Goal: Find specific page/section: Find specific page/section

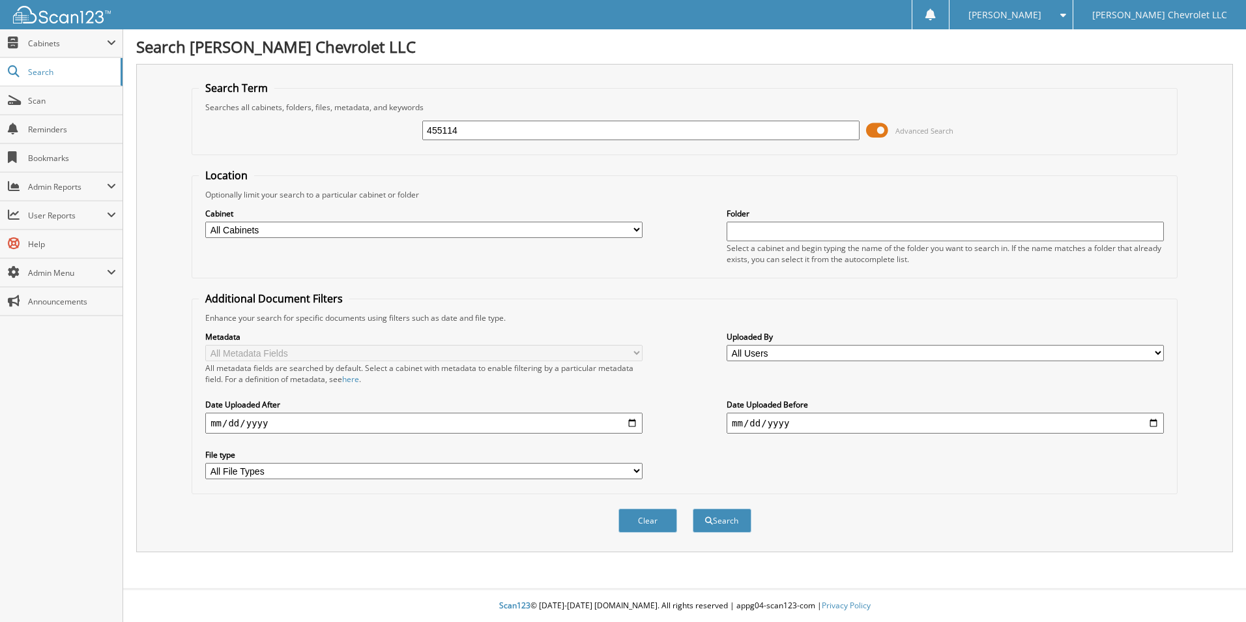
type input "455114"
click at [693, 508] on button "Search" at bounding box center [722, 520] width 59 height 24
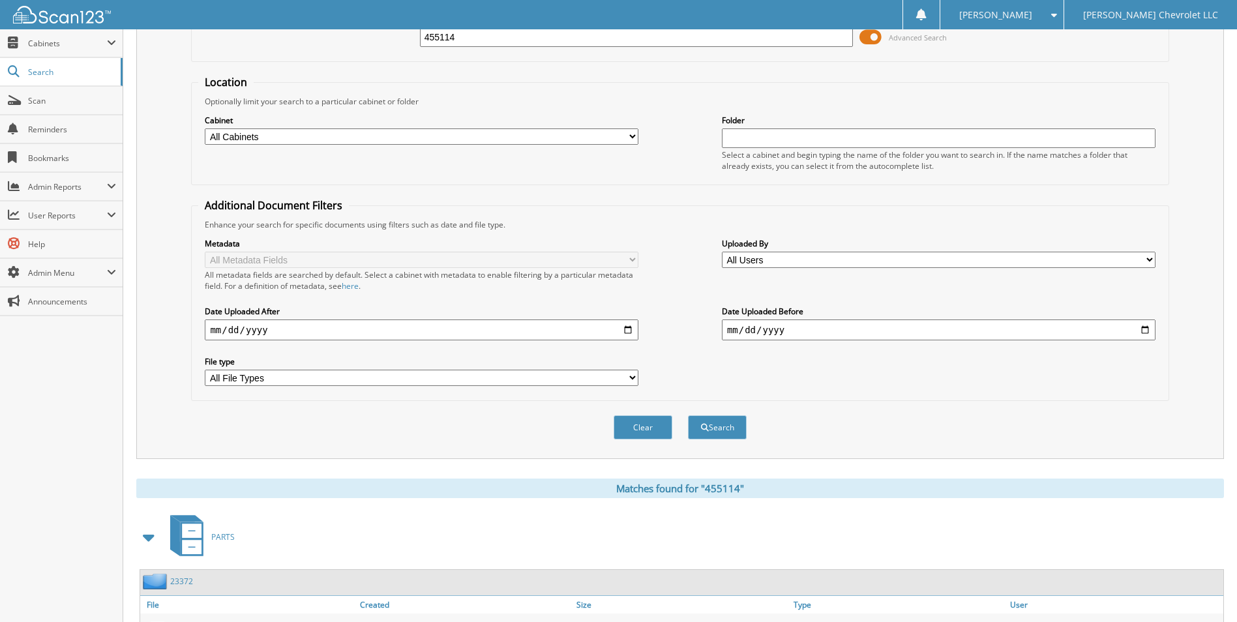
scroll to position [179, 0]
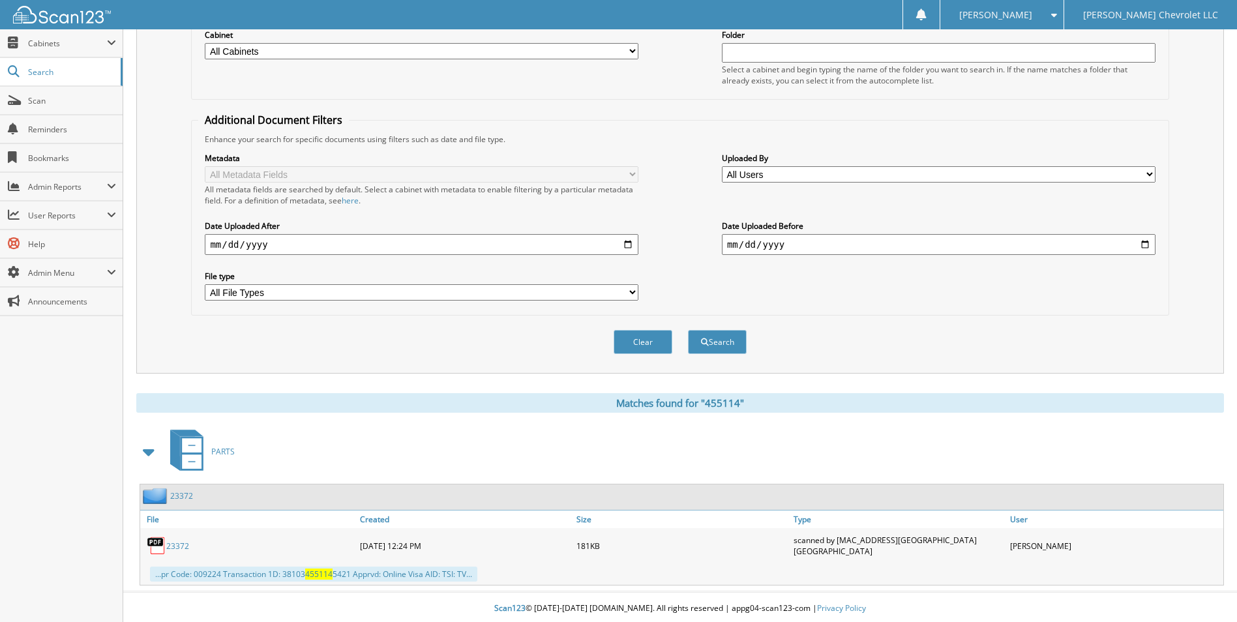
click at [147, 452] on span at bounding box center [149, 451] width 18 height 23
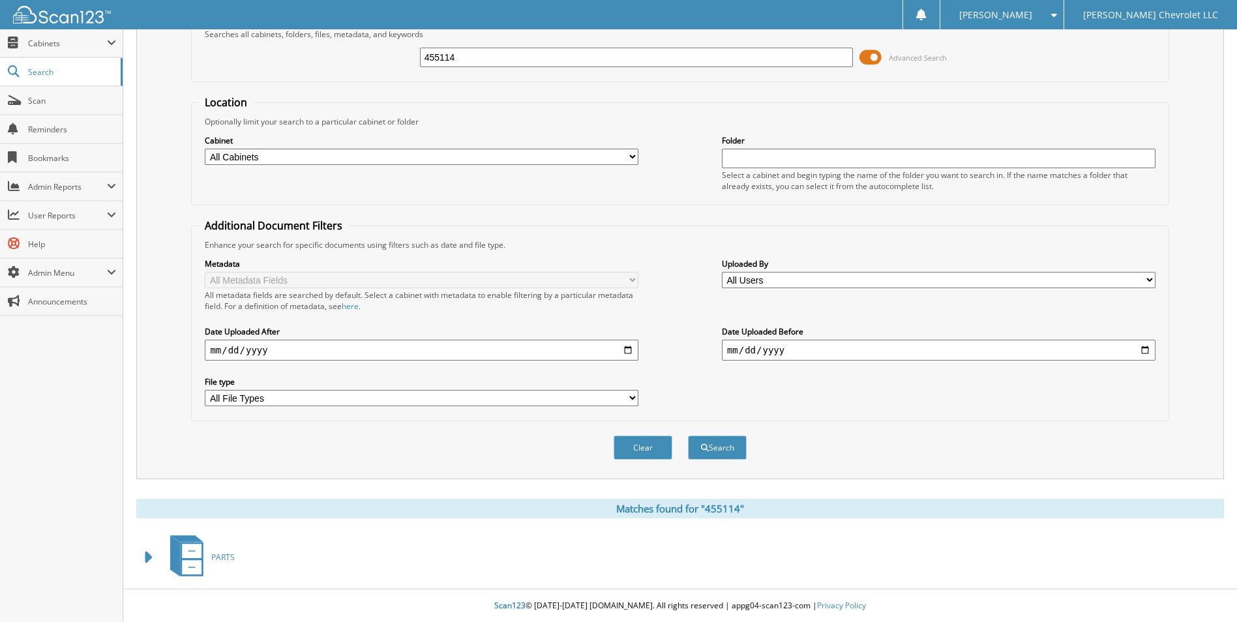
scroll to position [73, 0]
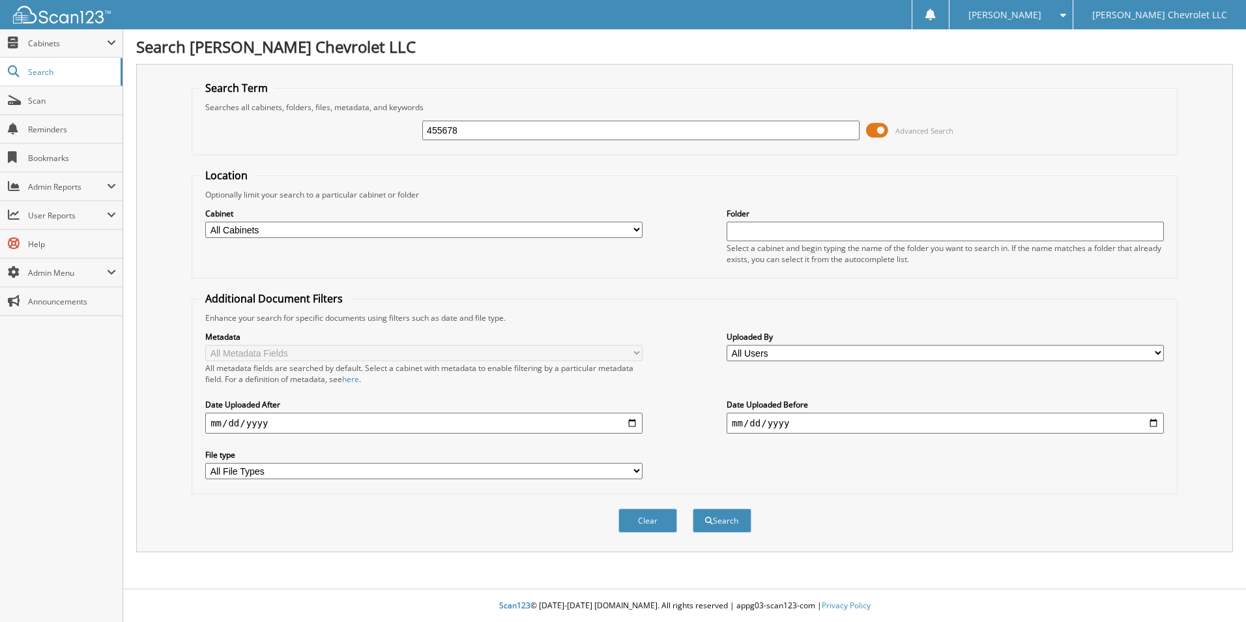
type input "455678"
click at [693, 508] on button "Search" at bounding box center [722, 520] width 59 height 24
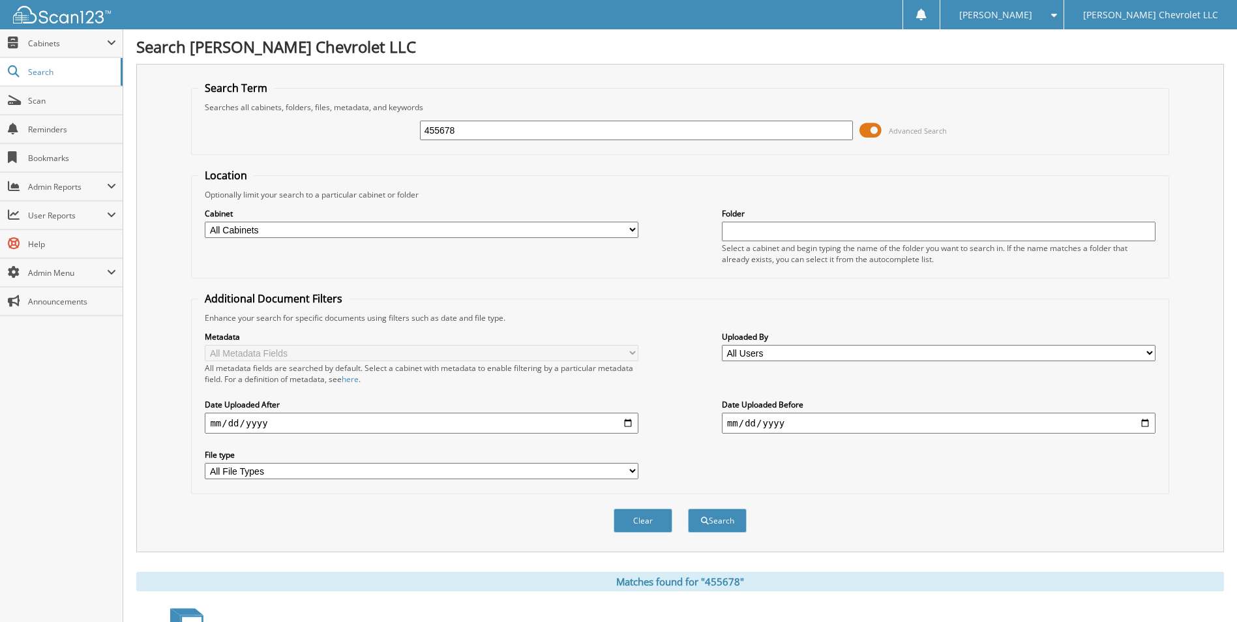
scroll to position [456, 0]
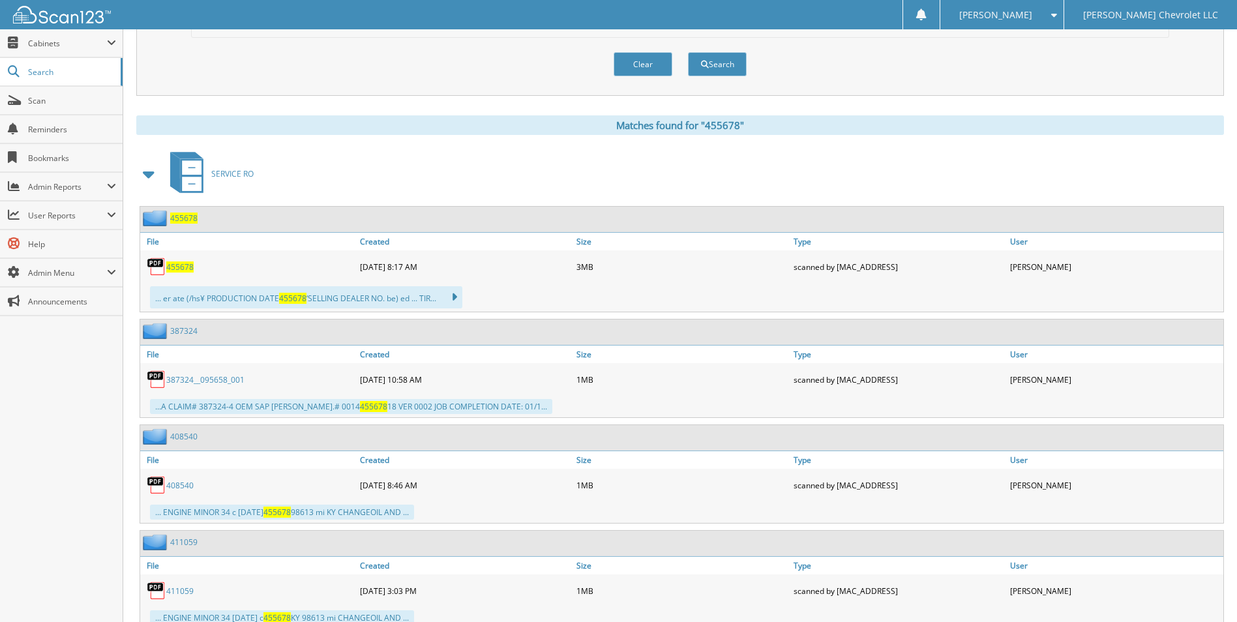
click at [182, 265] on span "455678" at bounding box center [179, 266] width 27 height 11
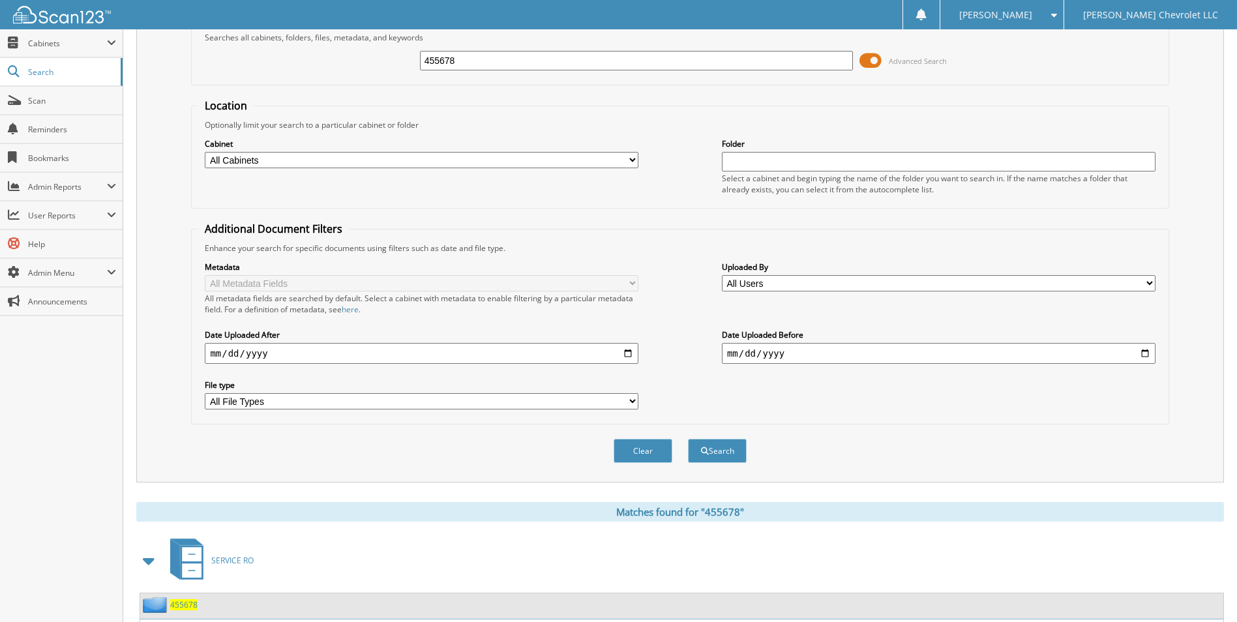
scroll to position [0, 0]
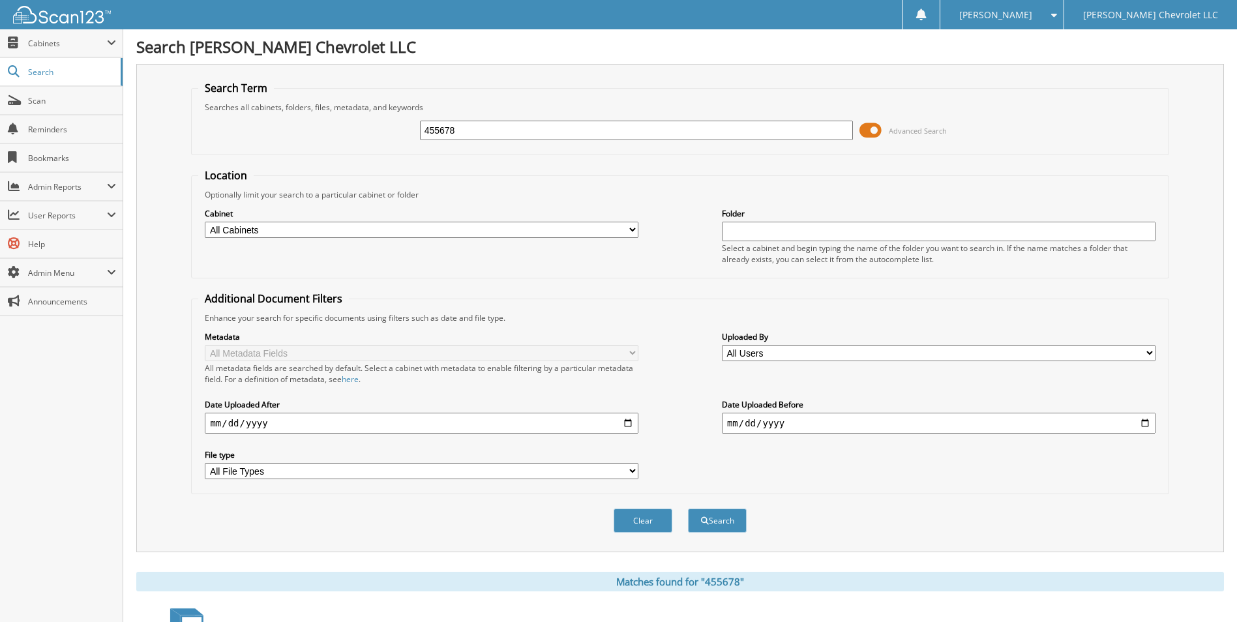
click at [503, 128] on input "455678" at bounding box center [636, 131] width 433 height 20
type input "455708"
click at [688, 508] on button "Search" at bounding box center [717, 520] width 59 height 24
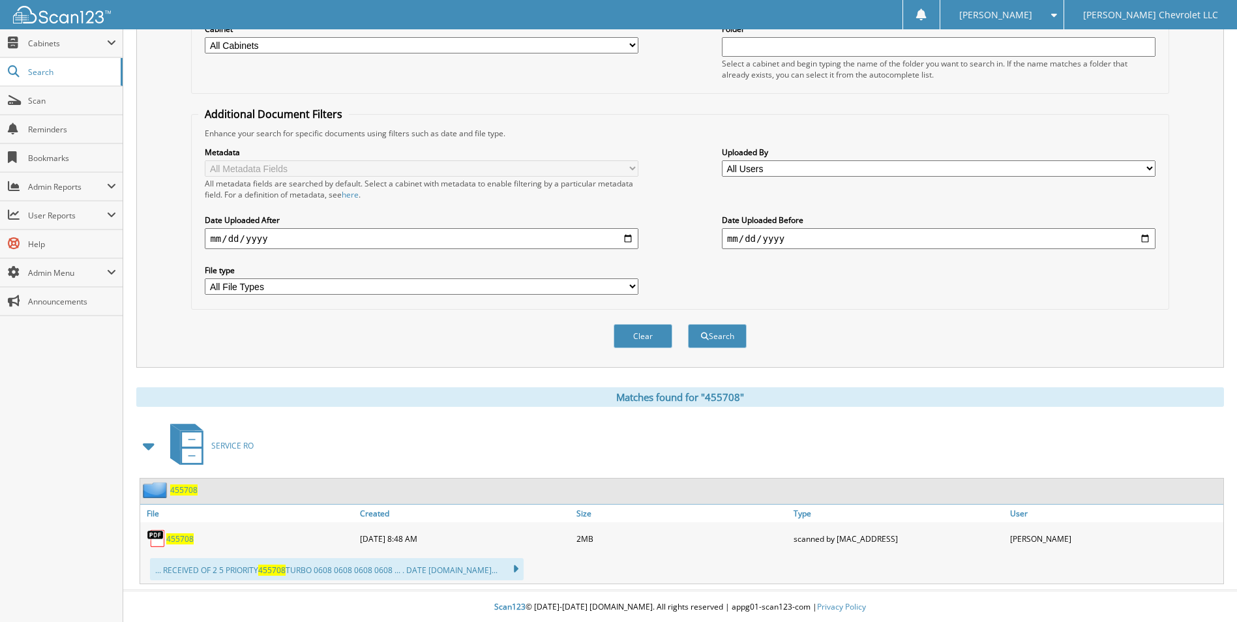
scroll to position [186, 0]
drag, startPoint x: 179, startPoint y: 536, endPoint x: 185, endPoint y: 530, distance: 8.3
click at [179, 536] on span "455708" at bounding box center [179, 537] width 27 height 11
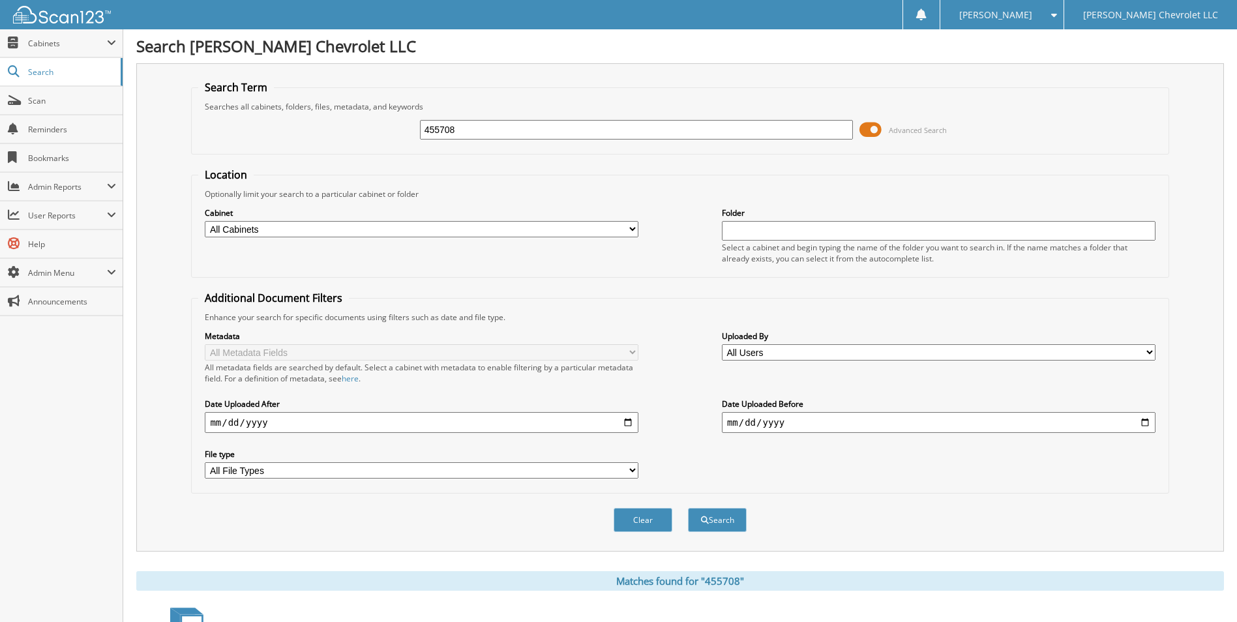
scroll to position [0, 0]
click at [570, 122] on input "455708" at bounding box center [636, 131] width 433 height 20
type input "455768"
click at [688, 508] on button "Search" at bounding box center [717, 520] width 59 height 24
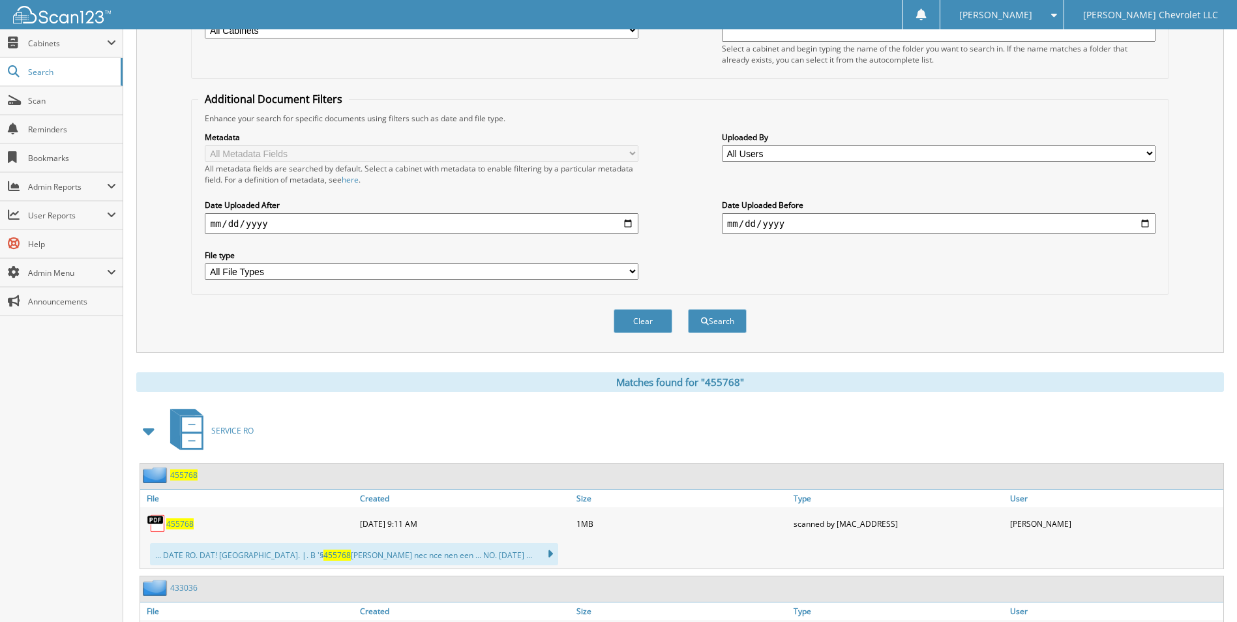
scroll to position [299, 0]
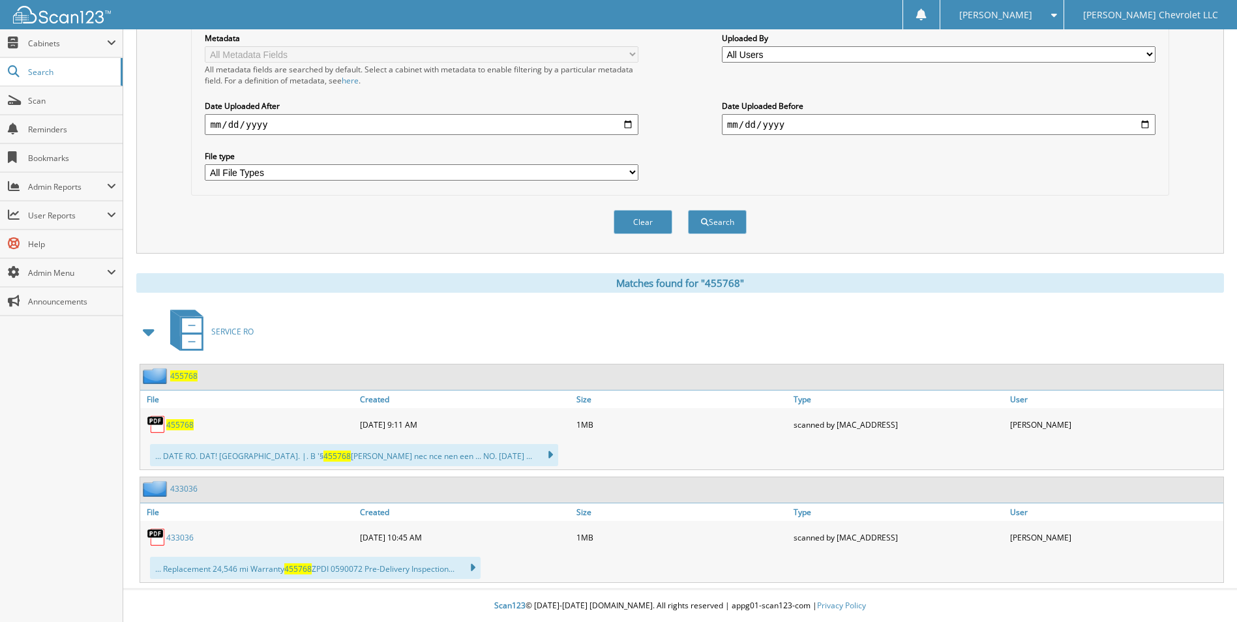
click at [183, 430] on span "455768" at bounding box center [179, 424] width 27 height 11
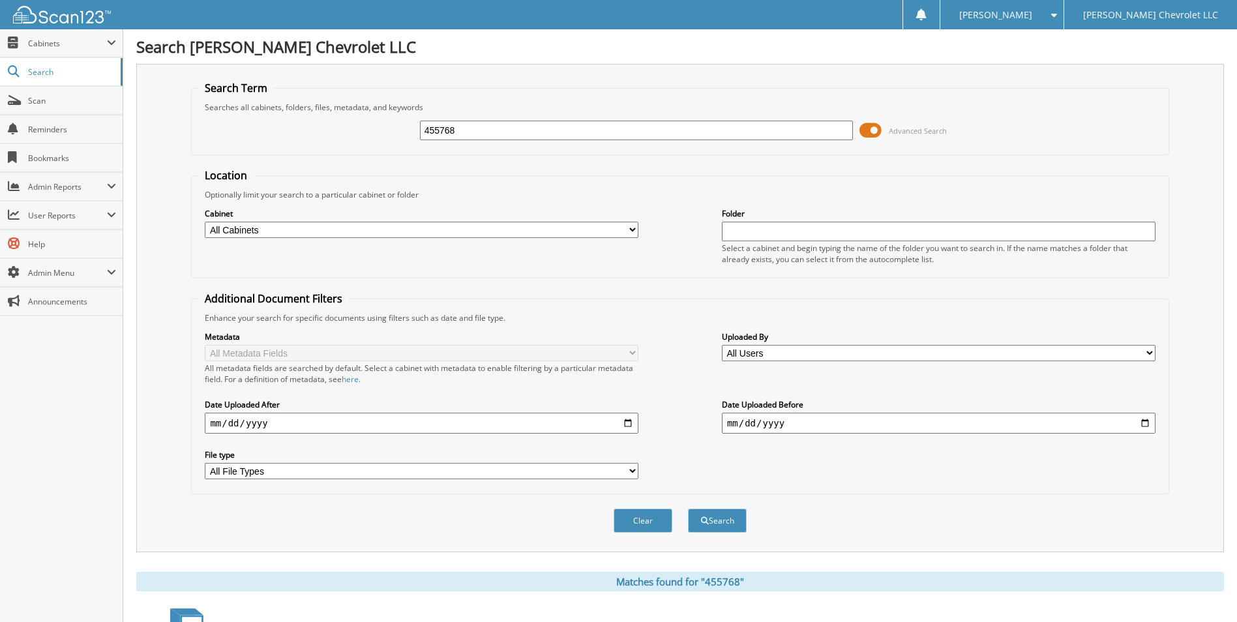
click at [542, 124] on input "455768" at bounding box center [636, 131] width 433 height 20
type input "455777"
click at [688, 508] on button "Search" at bounding box center [717, 520] width 59 height 24
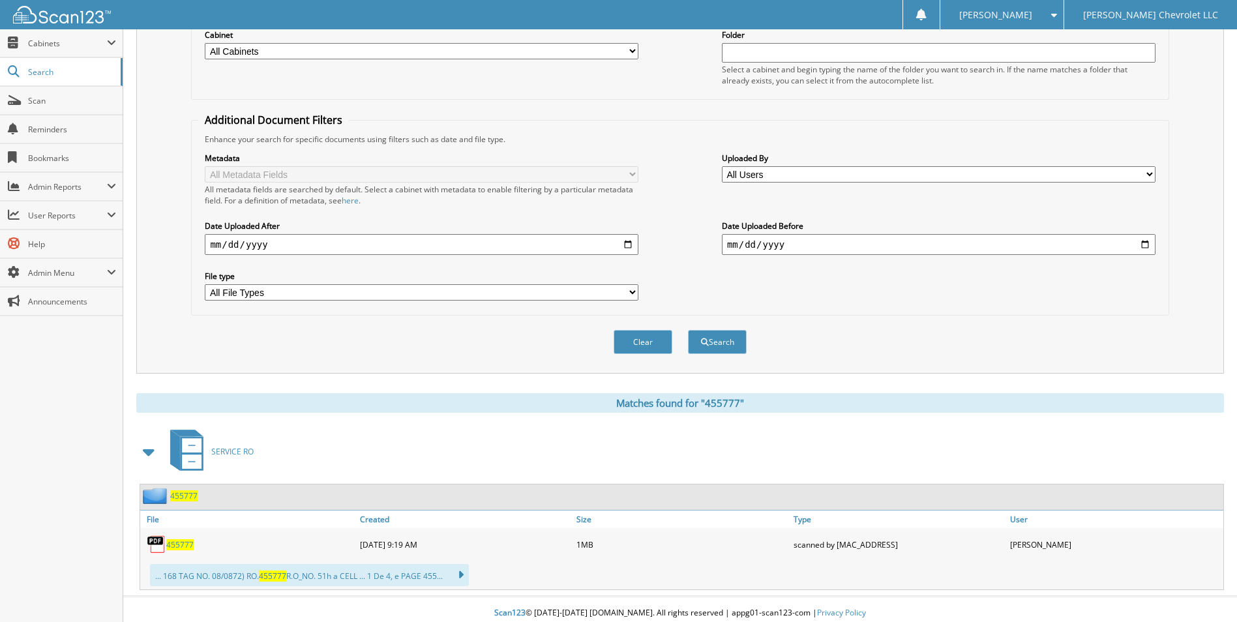
scroll to position [186, 0]
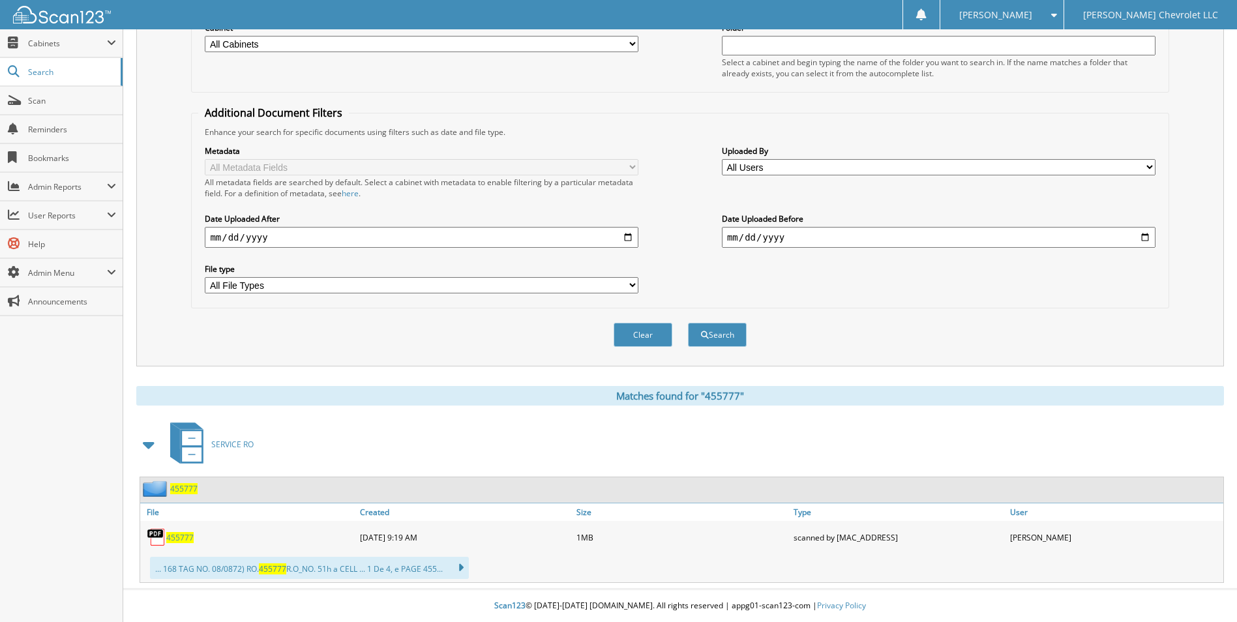
click at [187, 536] on span "455777" at bounding box center [179, 537] width 27 height 11
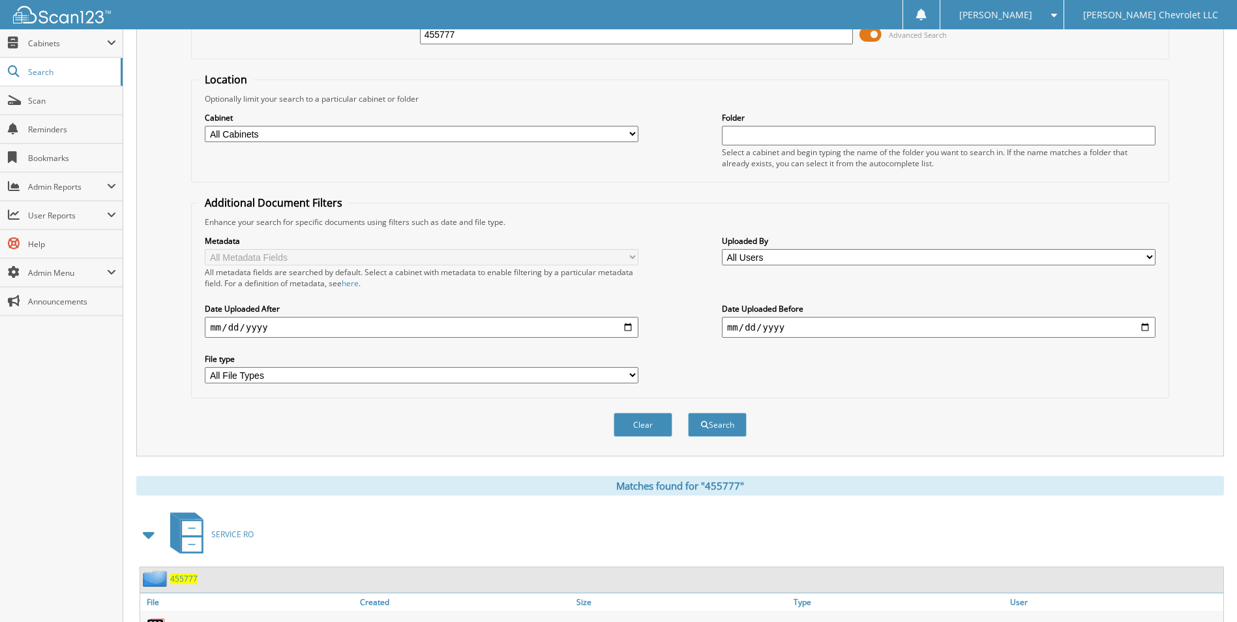
scroll to position [0, 0]
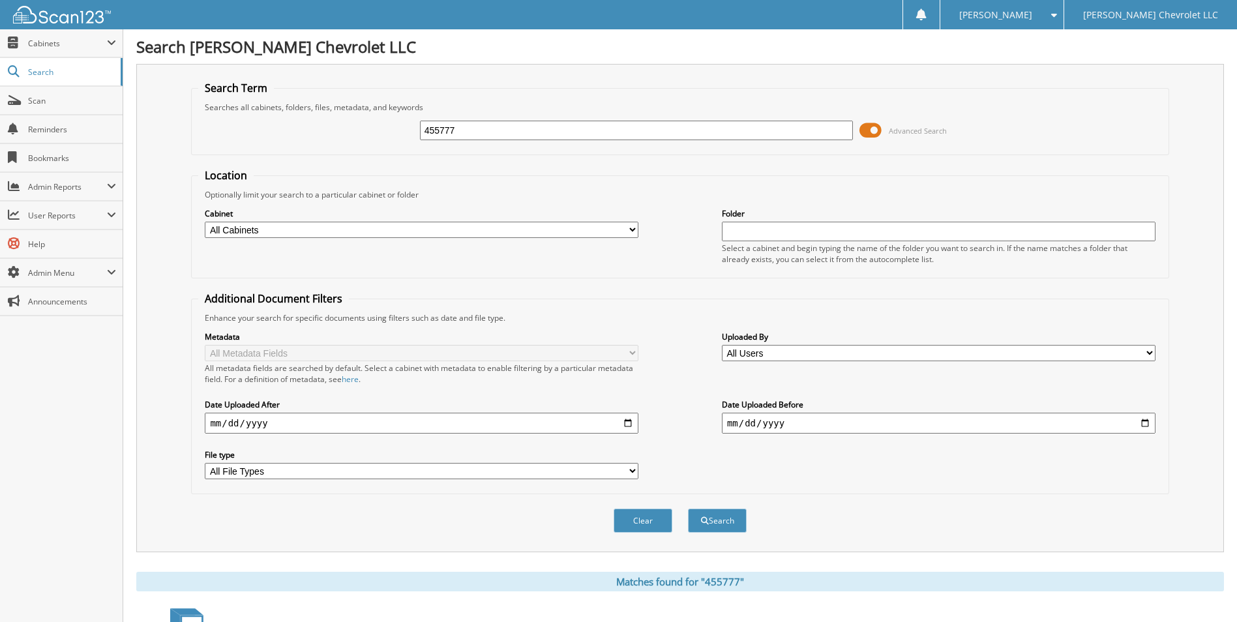
click at [514, 129] on input "455777" at bounding box center [636, 131] width 433 height 20
type input "455823"
click at [688, 508] on button "Search" at bounding box center [717, 520] width 59 height 24
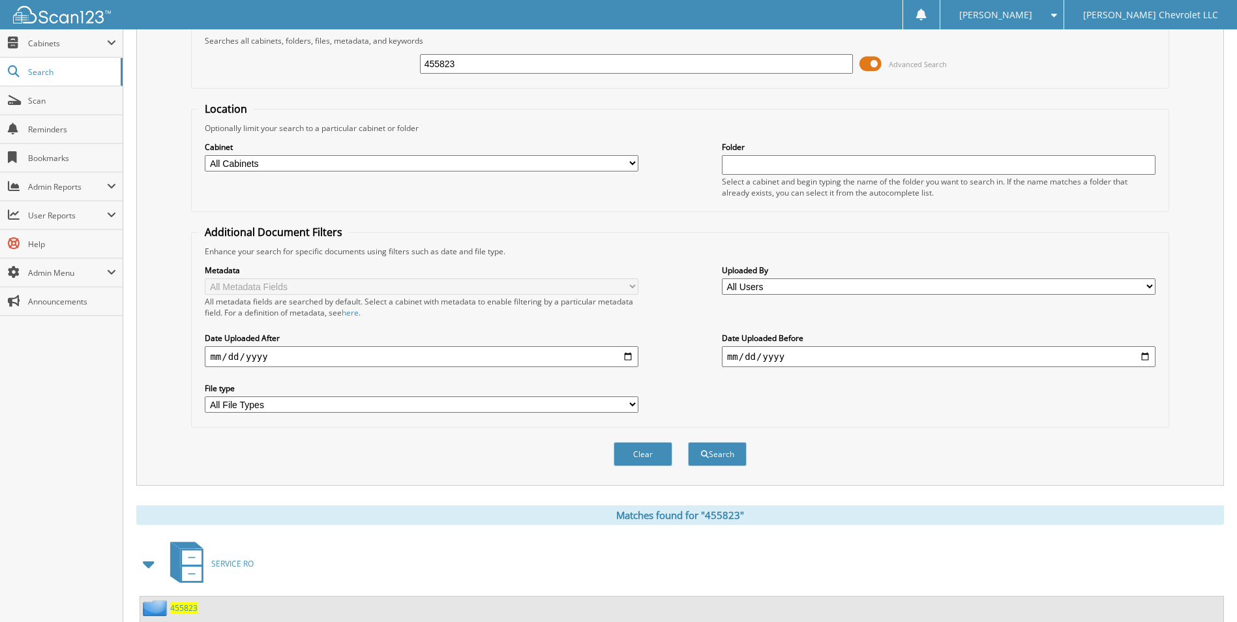
scroll to position [186, 0]
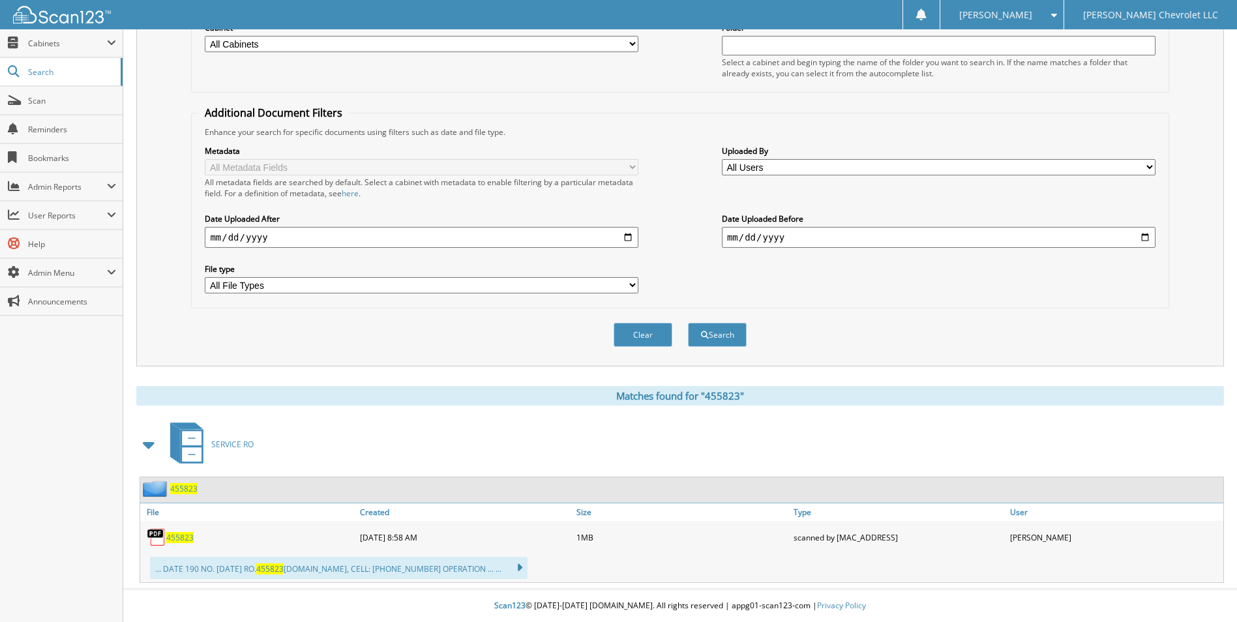
click at [184, 542] on span "455823" at bounding box center [179, 537] width 27 height 11
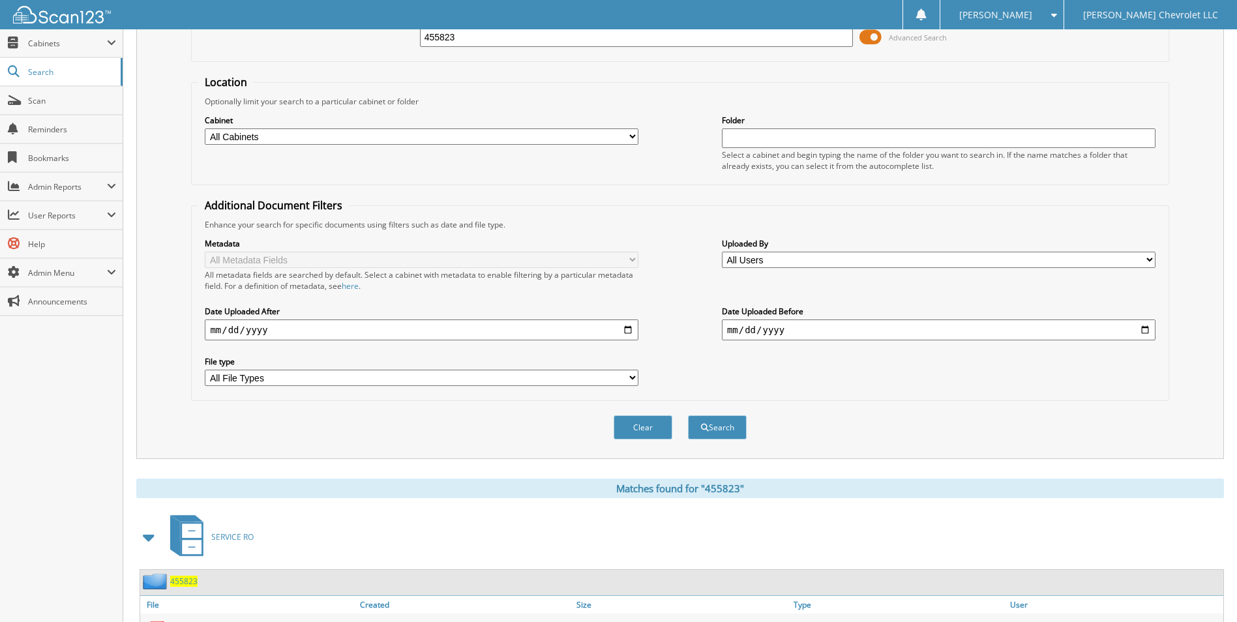
scroll to position [0, 0]
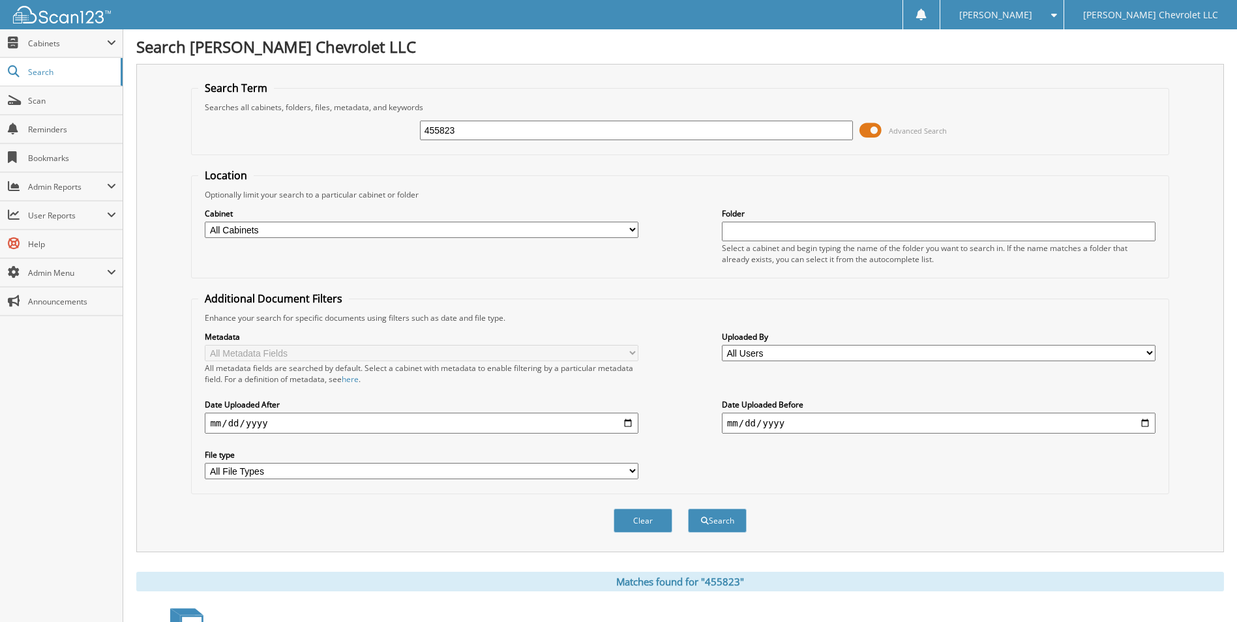
click at [482, 134] on input "455823" at bounding box center [636, 131] width 433 height 20
type input "455926"
click at [688, 508] on button "Search" at bounding box center [717, 520] width 59 height 24
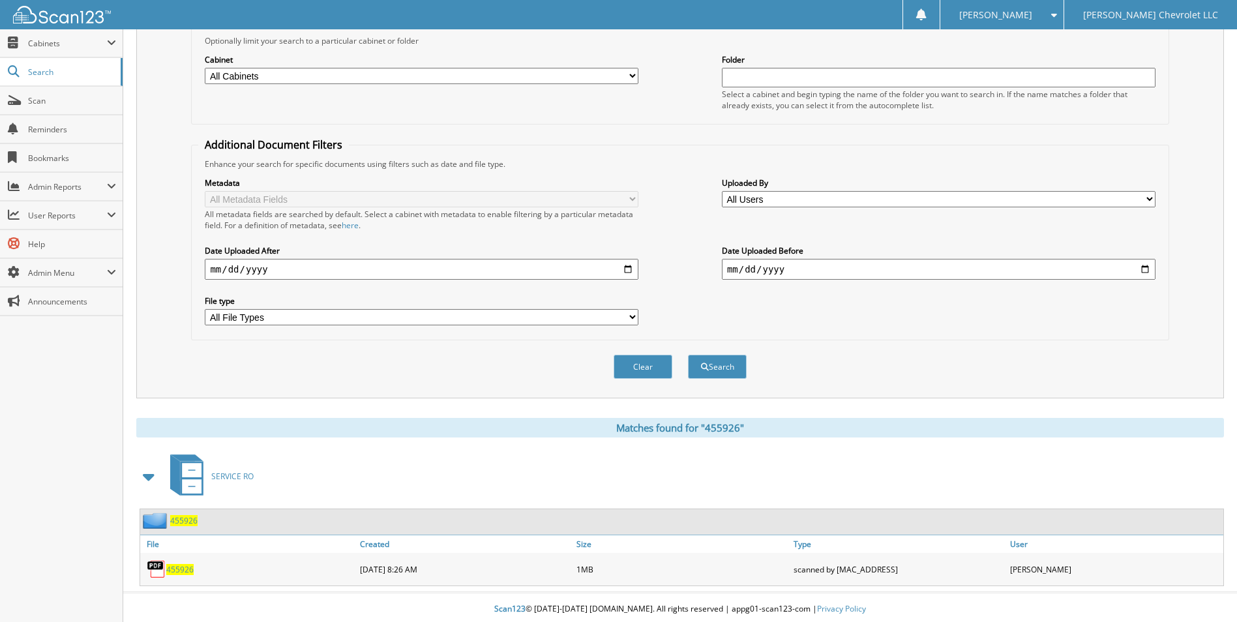
scroll to position [157, 0]
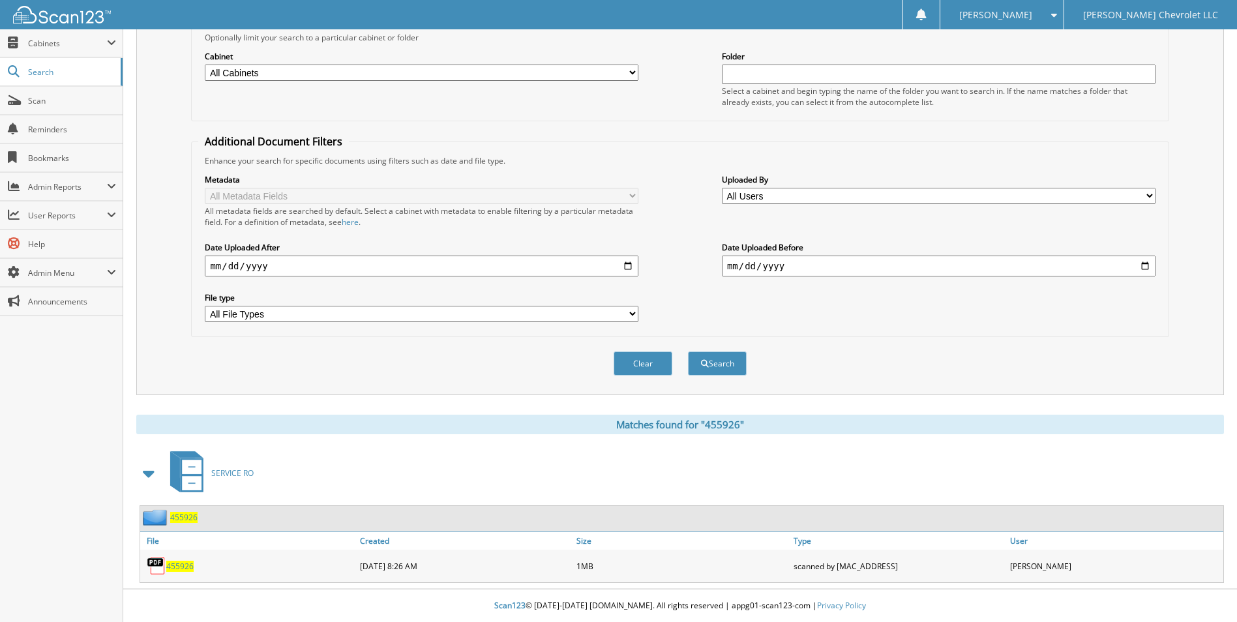
click at [178, 564] on span "455926" at bounding box center [179, 566] width 27 height 11
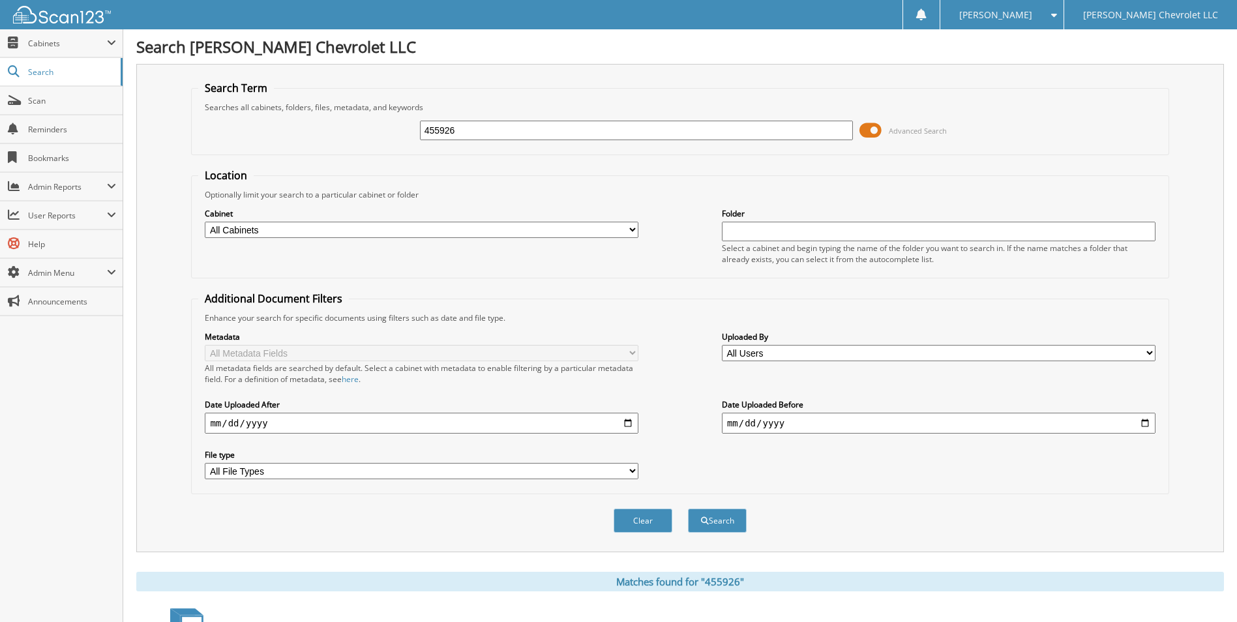
click at [531, 128] on input "455926" at bounding box center [636, 131] width 433 height 20
type input "455945"
click at [688, 508] on button "Search" at bounding box center [717, 520] width 59 height 24
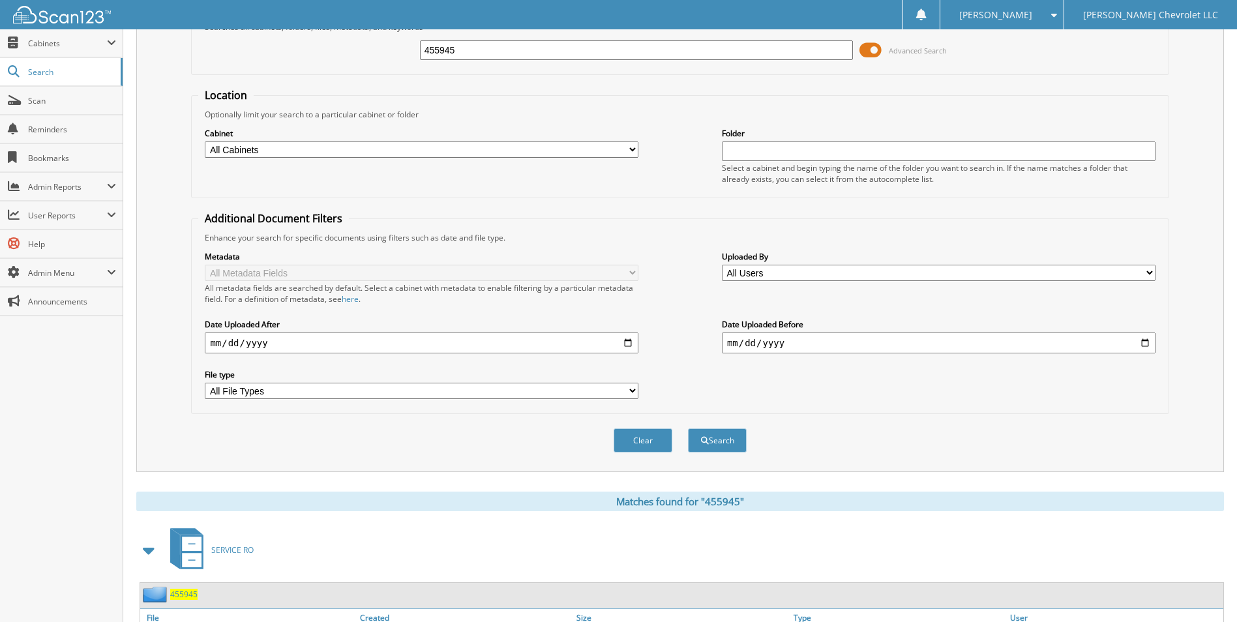
scroll to position [186, 0]
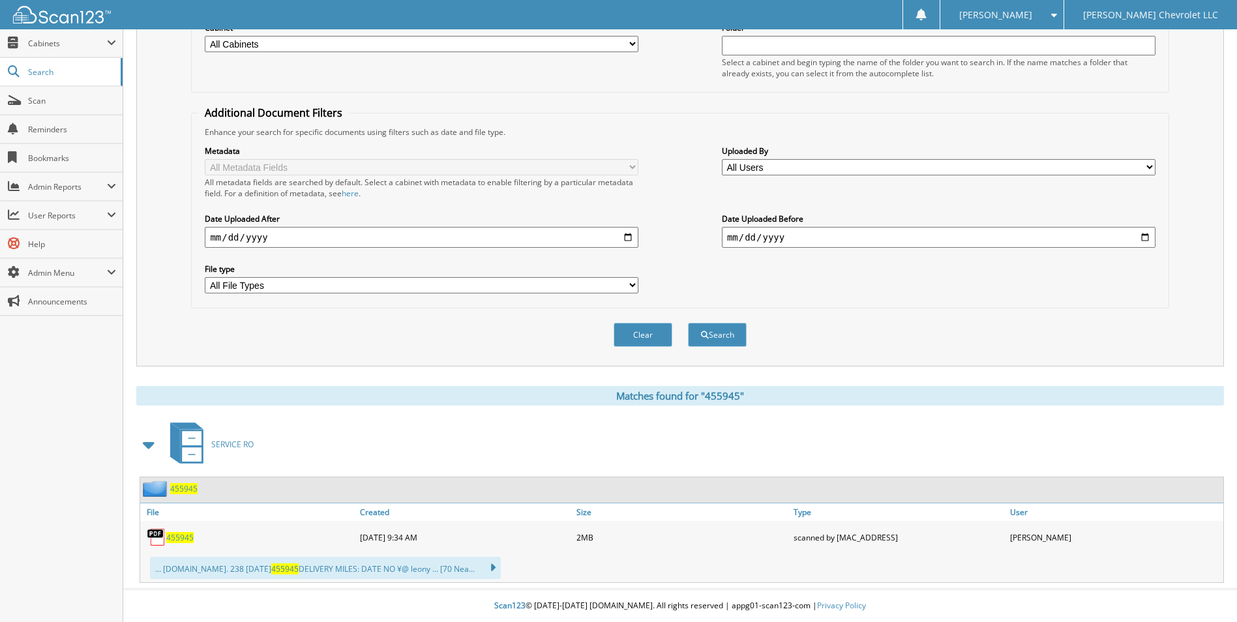
click at [186, 541] on span "455945" at bounding box center [179, 537] width 27 height 11
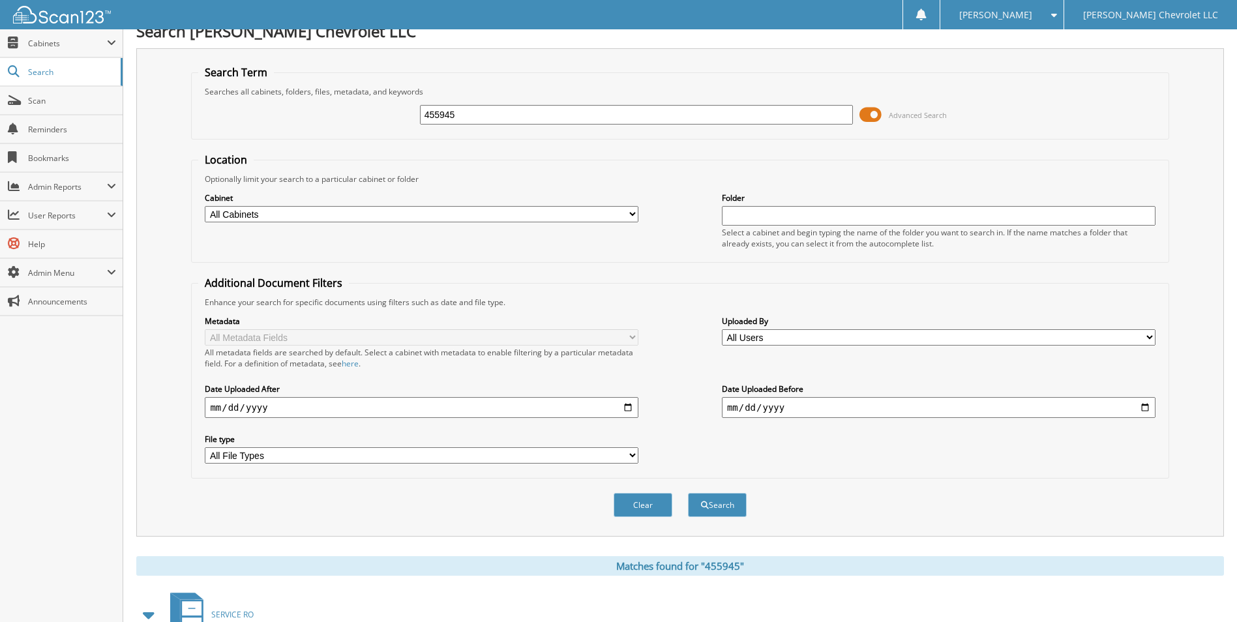
scroll to position [0, 0]
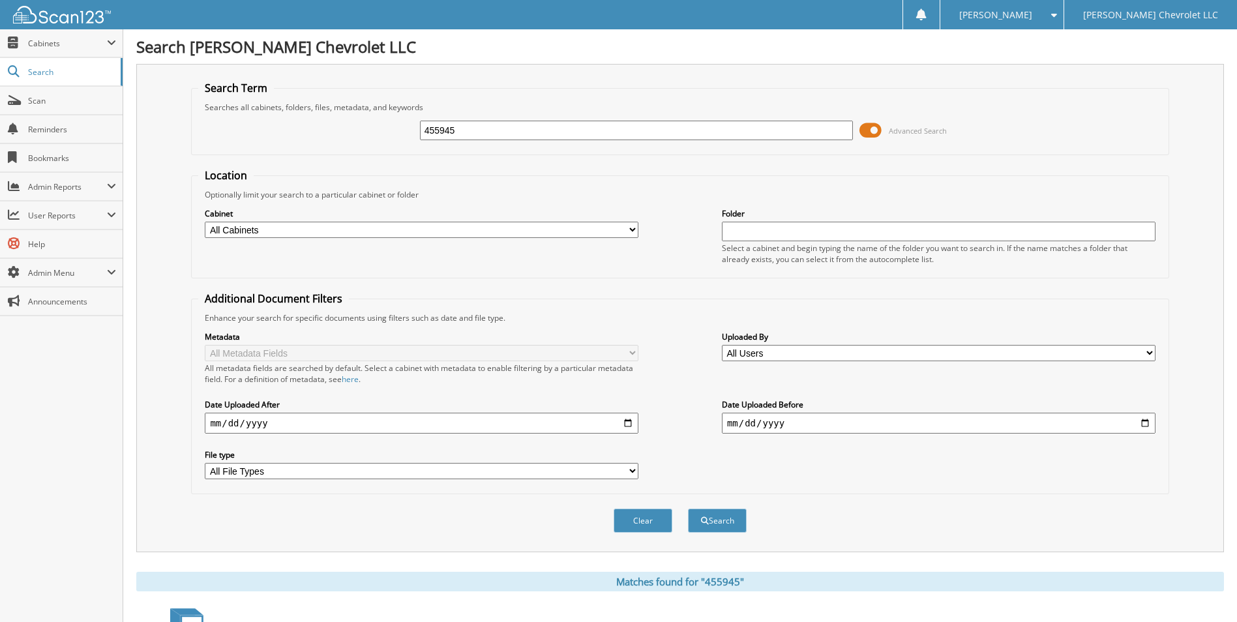
click at [579, 128] on input "455945" at bounding box center [636, 131] width 433 height 20
type input "455965"
click at [688, 508] on button "Search" at bounding box center [717, 520] width 59 height 24
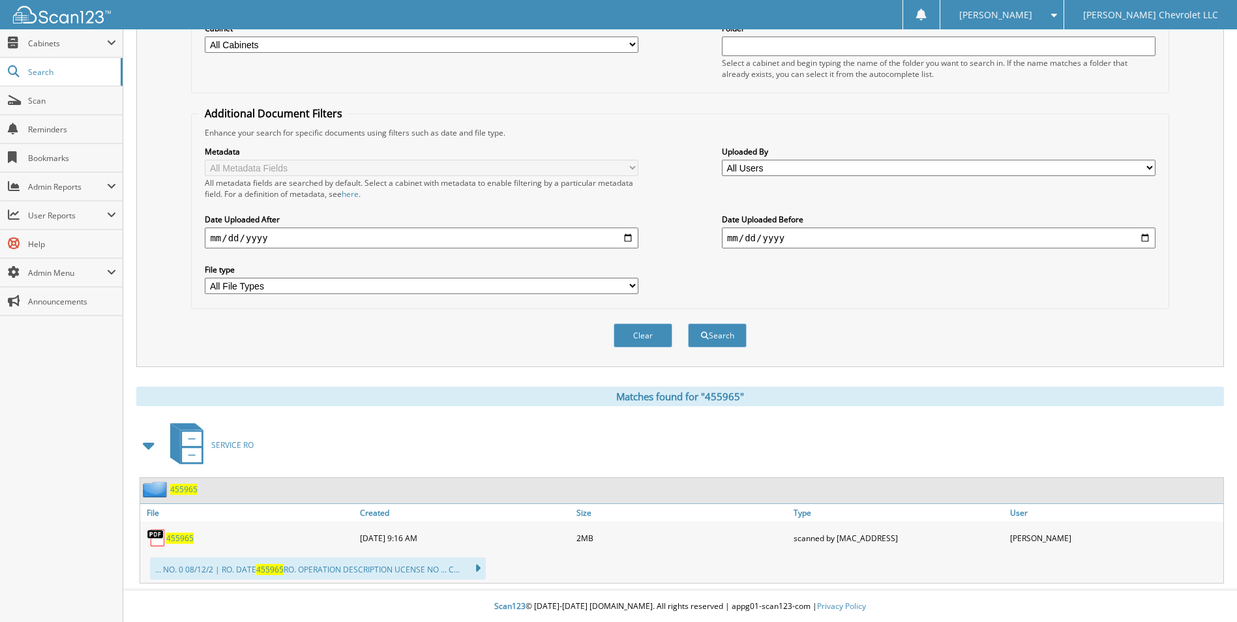
scroll to position [186, 0]
drag, startPoint x: 188, startPoint y: 538, endPoint x: 290, endPoint y: 471, distance: 122.0
click at [188, 538] on span "455965" at bounding box center [179, 537] width 27 height 11
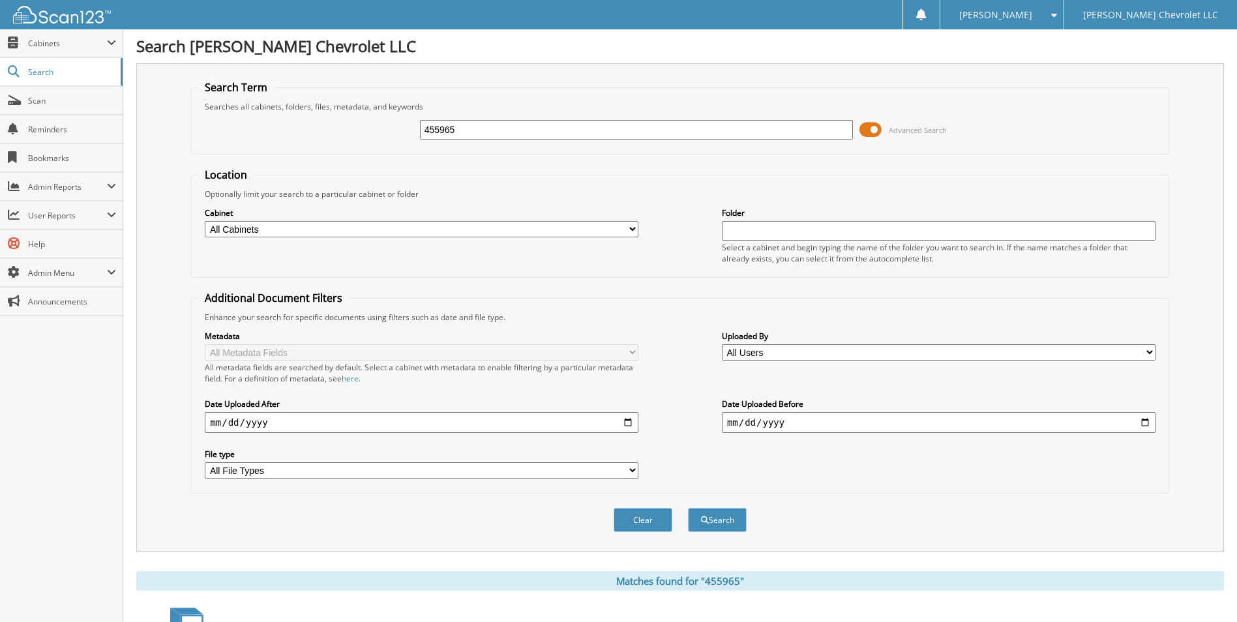
scroll to position [0, 0]
click at [561, 138] on input "455965" at bounding box center [636, 131] width 433 height 20
type input "455976"
click at [688, 508] on button "Search" at bounding box center [717, 520] width 59 height 24
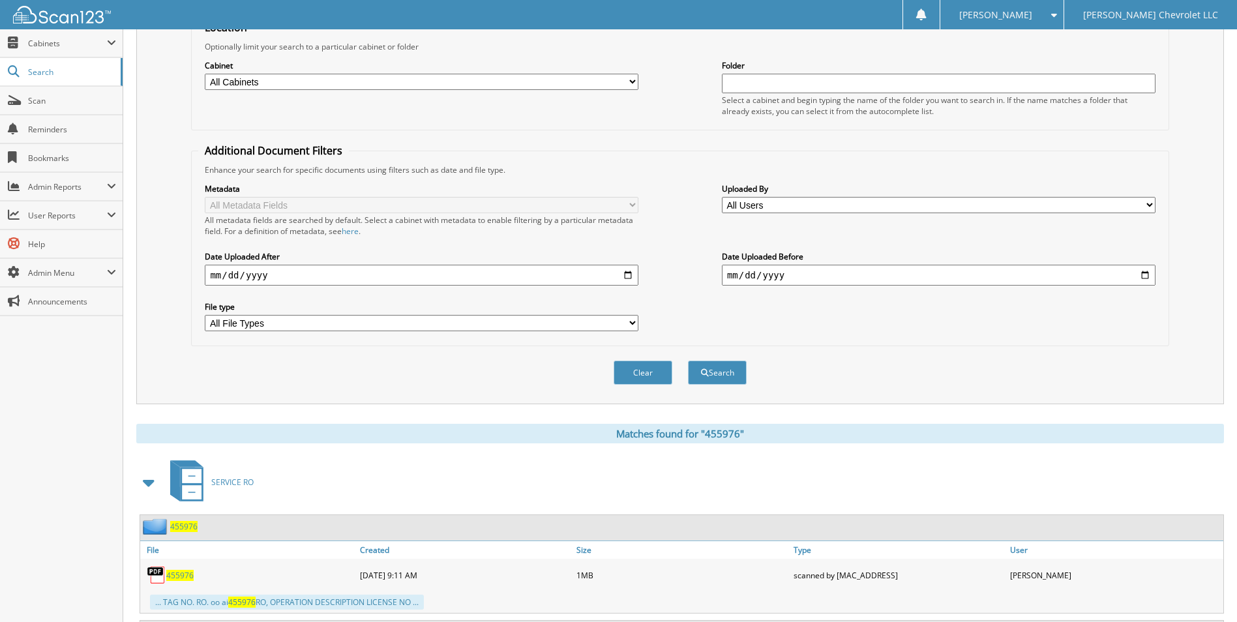
scroll to position [284, 0]
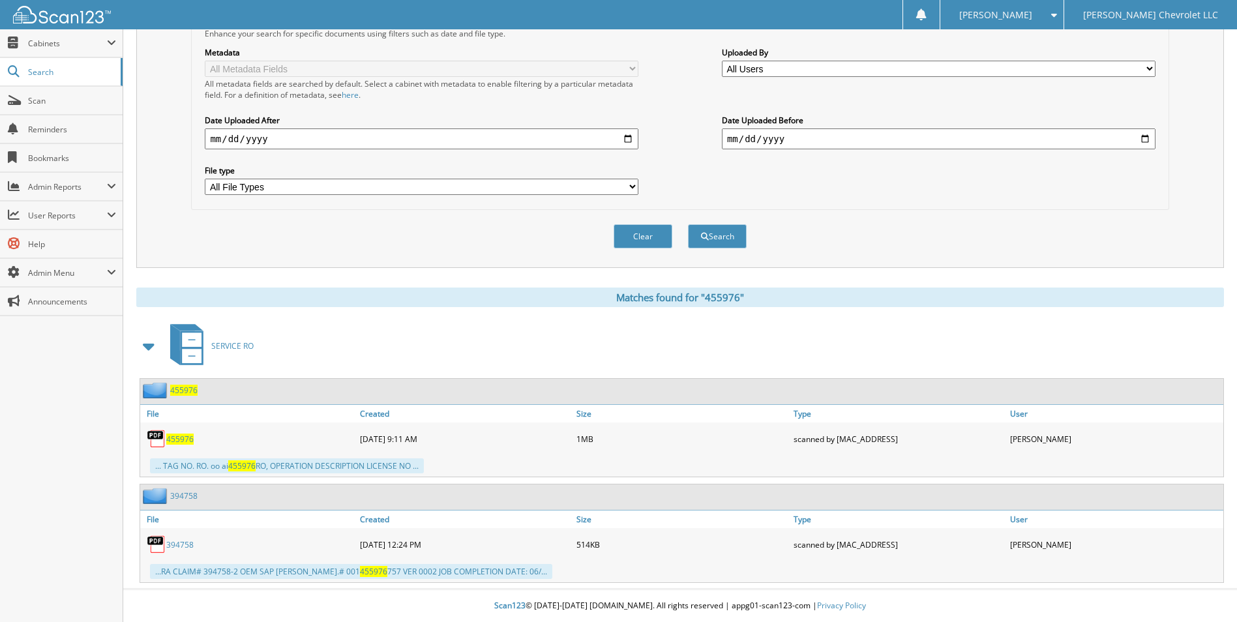
click at [181, 439] on span "455976" at bounding box center [179, 438] width 27 height 11
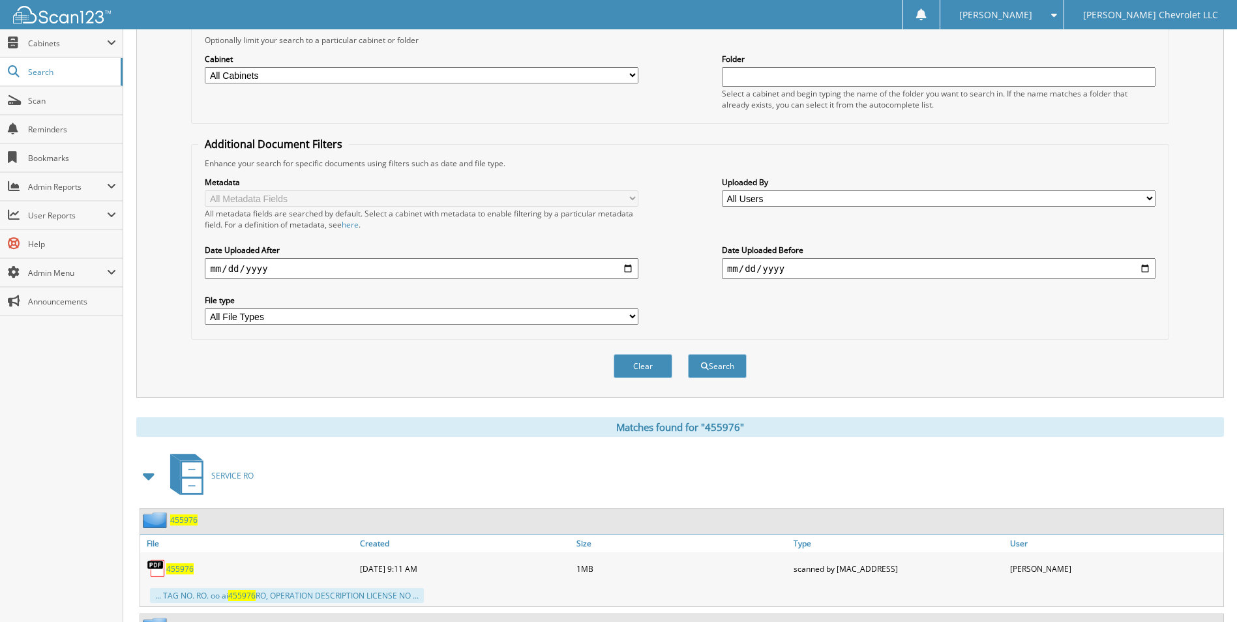
scroll to position [0, 0]
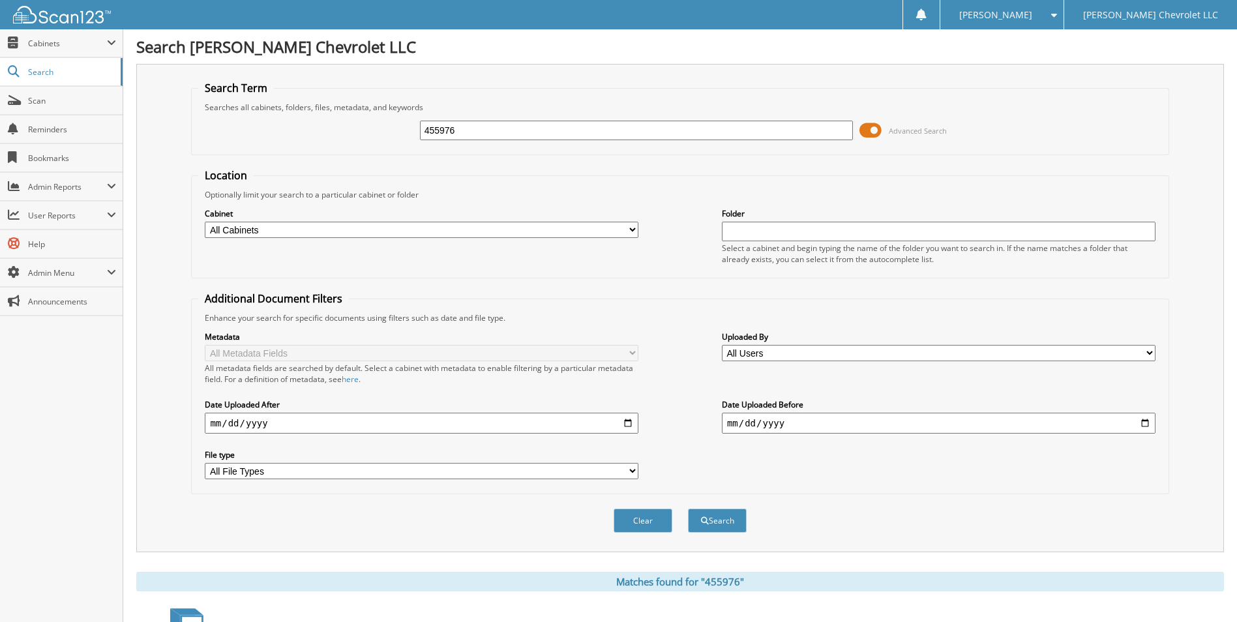
click at [505, 132] on input "455976" at bounding box center [636, 131] width 433 height 20
type input "455994"
click at [688, 508] on button "Search" at bounding box center [717, 520] width 59 height 24
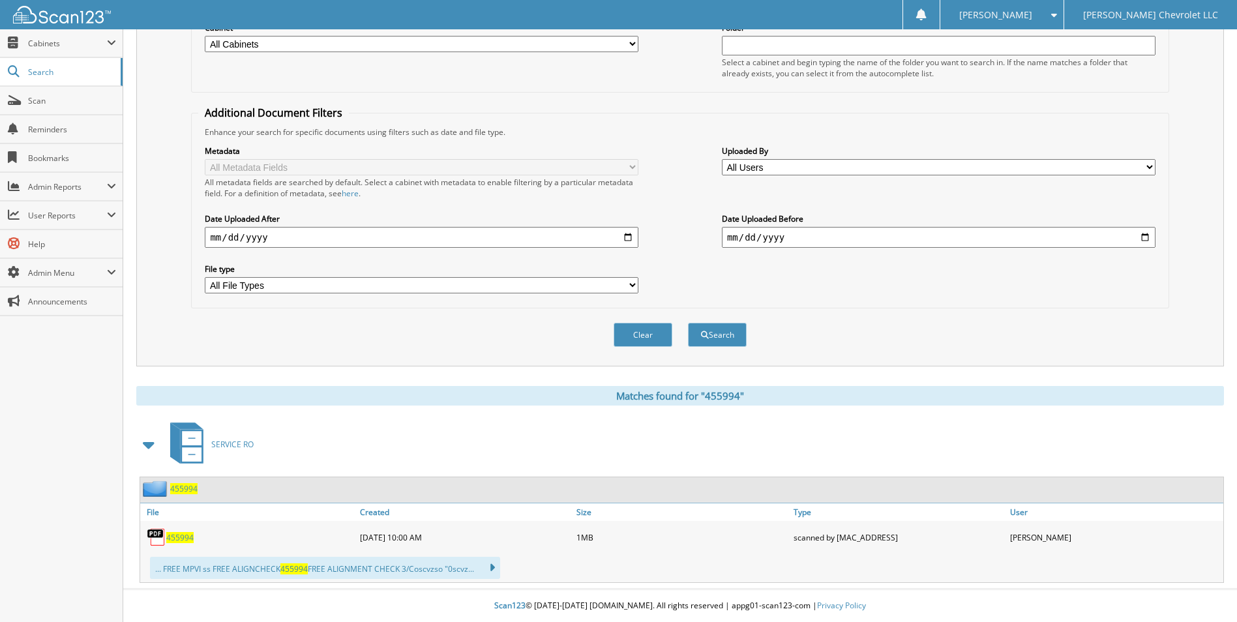
drag, startPoint x: 184, startPoint y: 538, endPoint x: 233, endPoint y: 501, distance: 61.4
click at [184, 538] on span "455994" at bounding box center [179, 537] width 27 height 11
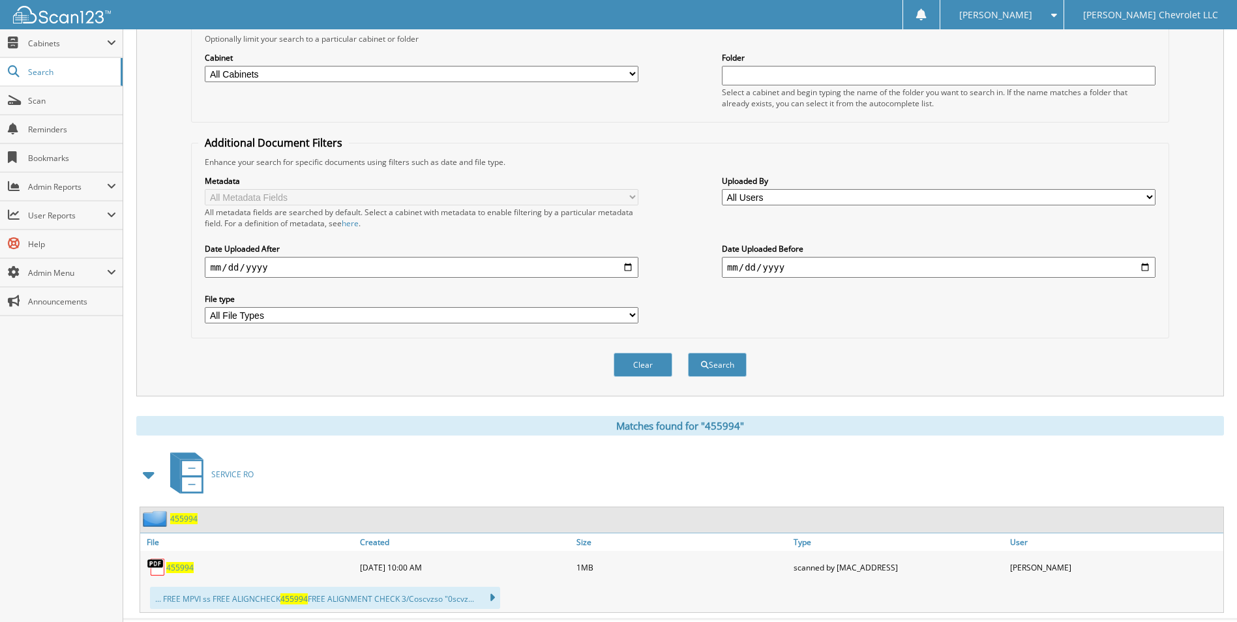
scroll to position [0, 0]
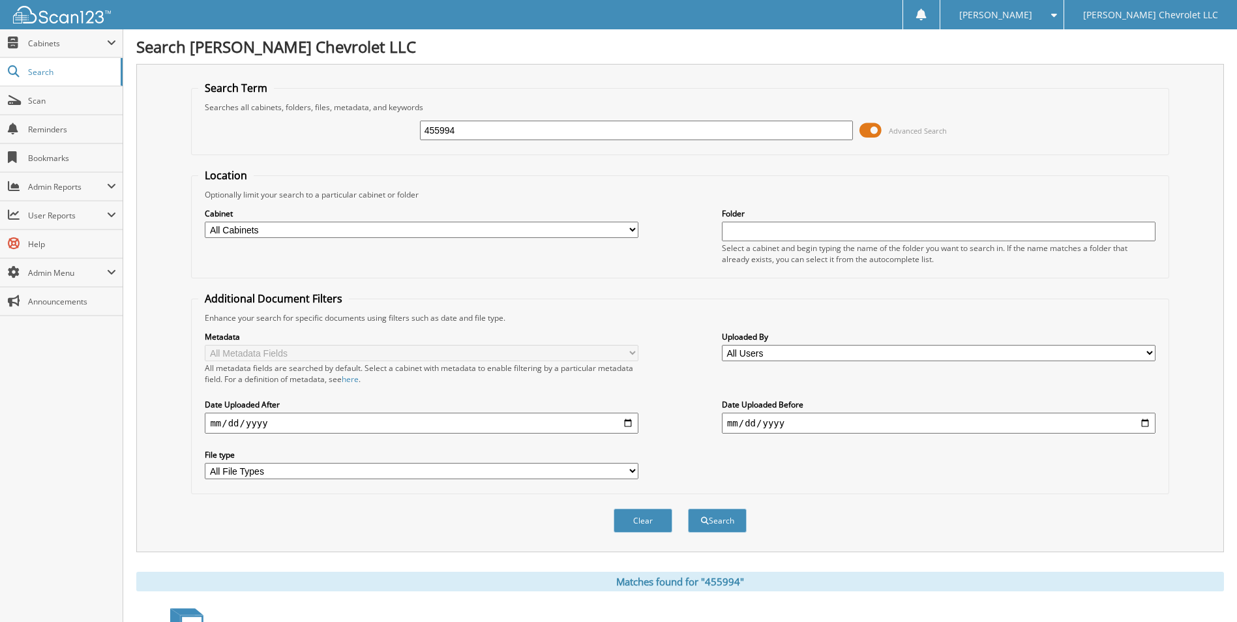
click at [477, 127] on input "455994" at bounding box center [636, 131] width 433 height 20
type input "456000"
click at [688, 508] on button "Search" at bounding box center [717, 520] width 59 height 24
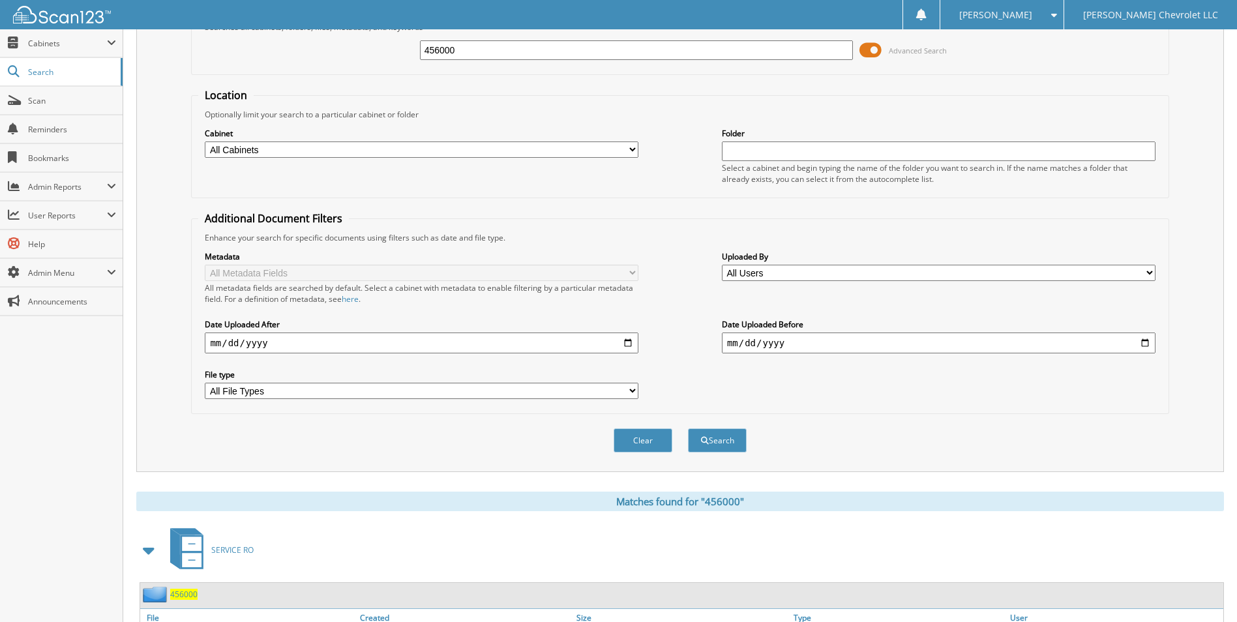
scroll to position [179, 0]
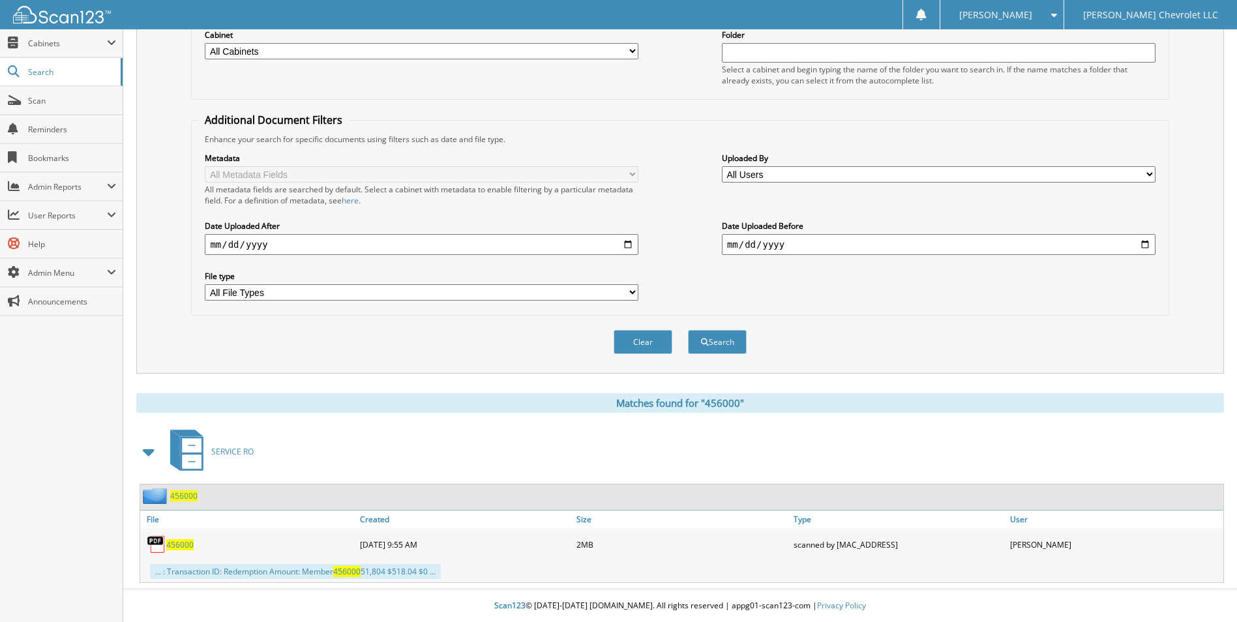
click at [181, 542] on span "456000" at bounding box center [179, 544] width 27 height 11
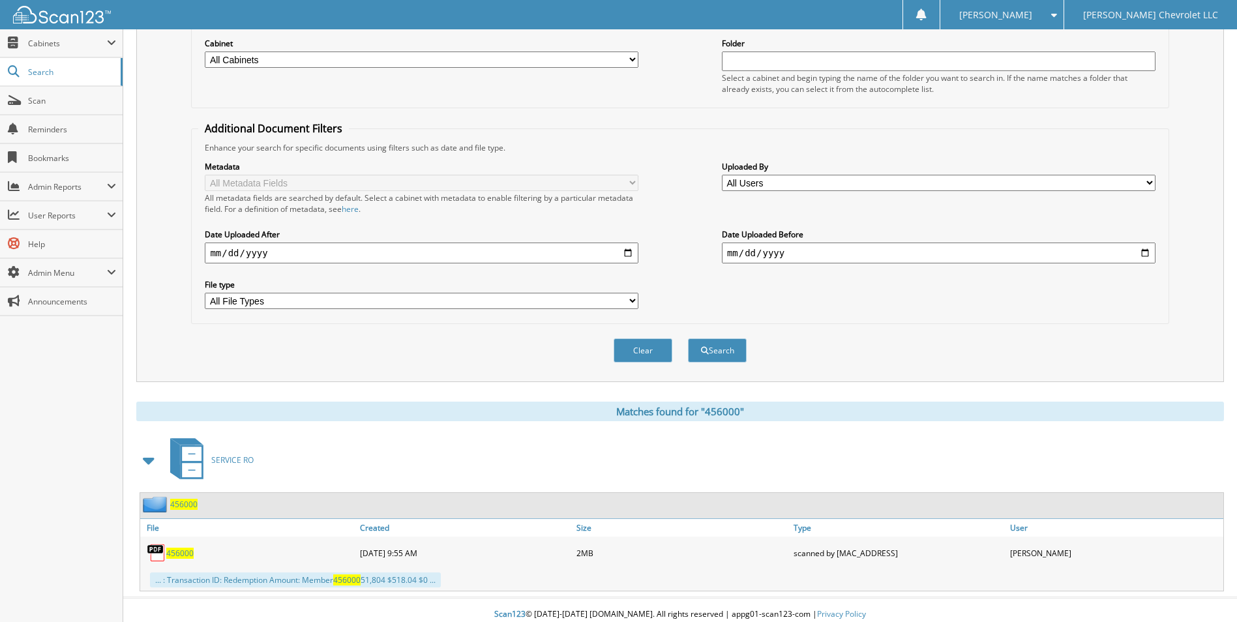
scroll to position [0, 0]
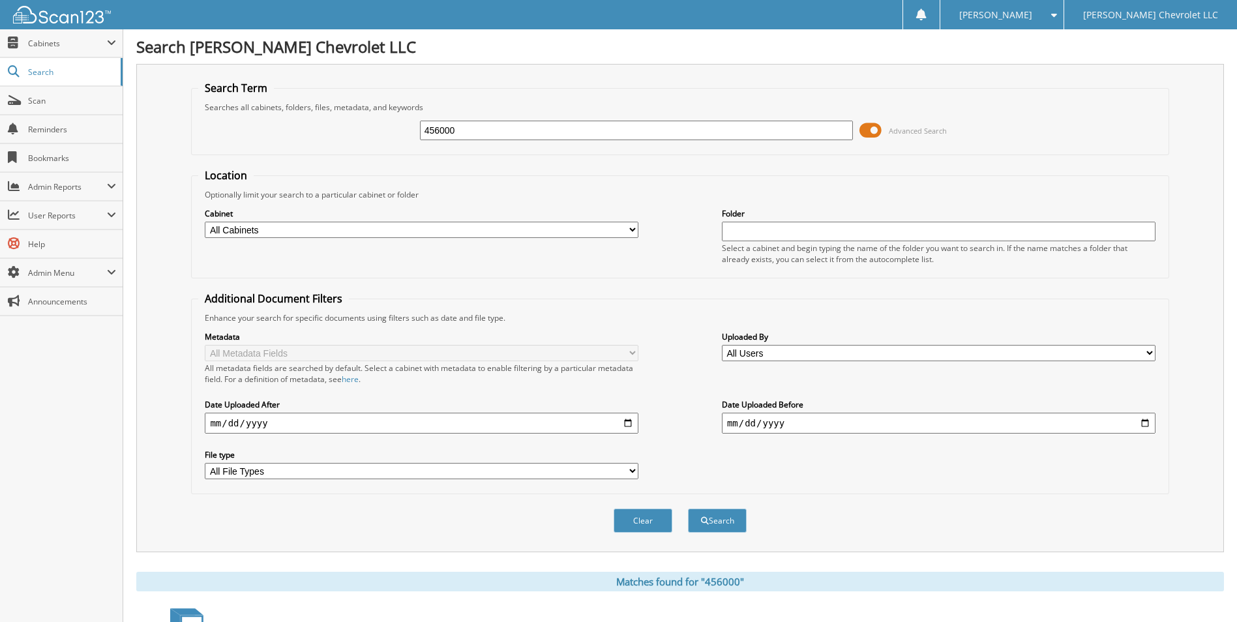
click at [478, 113] on fieldset "Search Term Searches all cabinets, folders, files, metadata, and keywords 45600…" at bounding box center [679, 118] width 977 height 74
click at [478, 114] on div "456000 Advanced Search" at bounding box center [679, 130] width 963 height 35
click at [486, 119] on div "456000" at bounding box center [636, 130] width 433 height 22
click at [480, 128] on input "456000" at bounding box center [636, 131] width 433 height 20
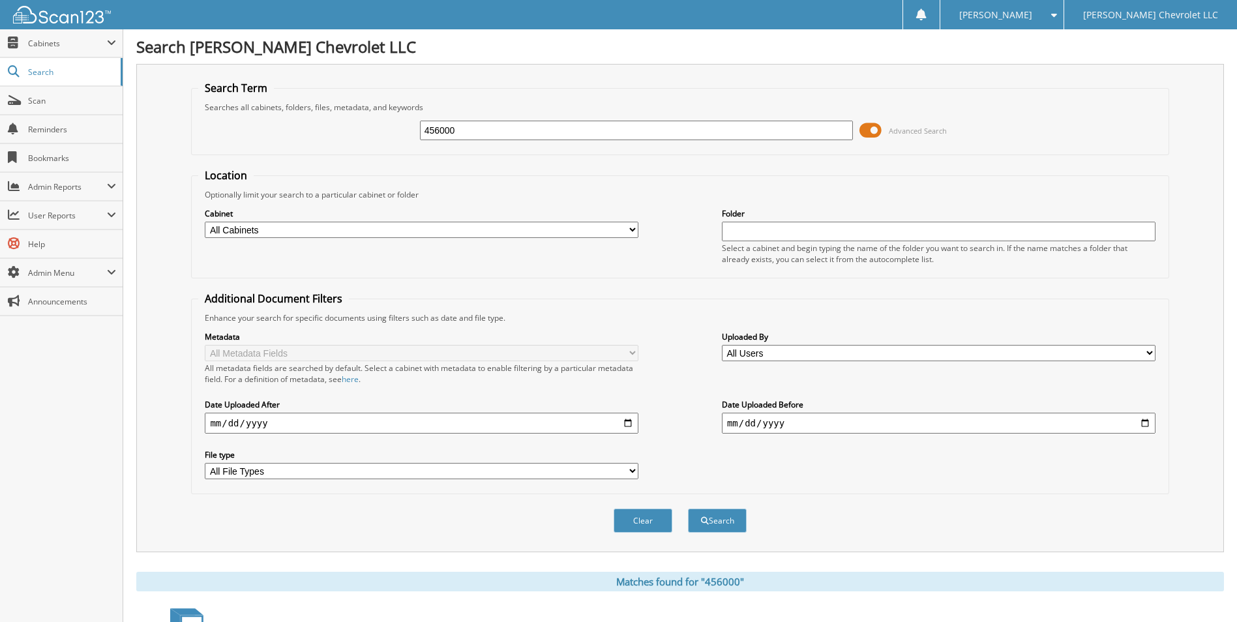
click at [480, 128] on input "456000" at bounding box center [636, 131] width 433 height 20
type input "456007"
click at [688, 508] on button "Search" at bounding box center [717, 520] width 59 height 24
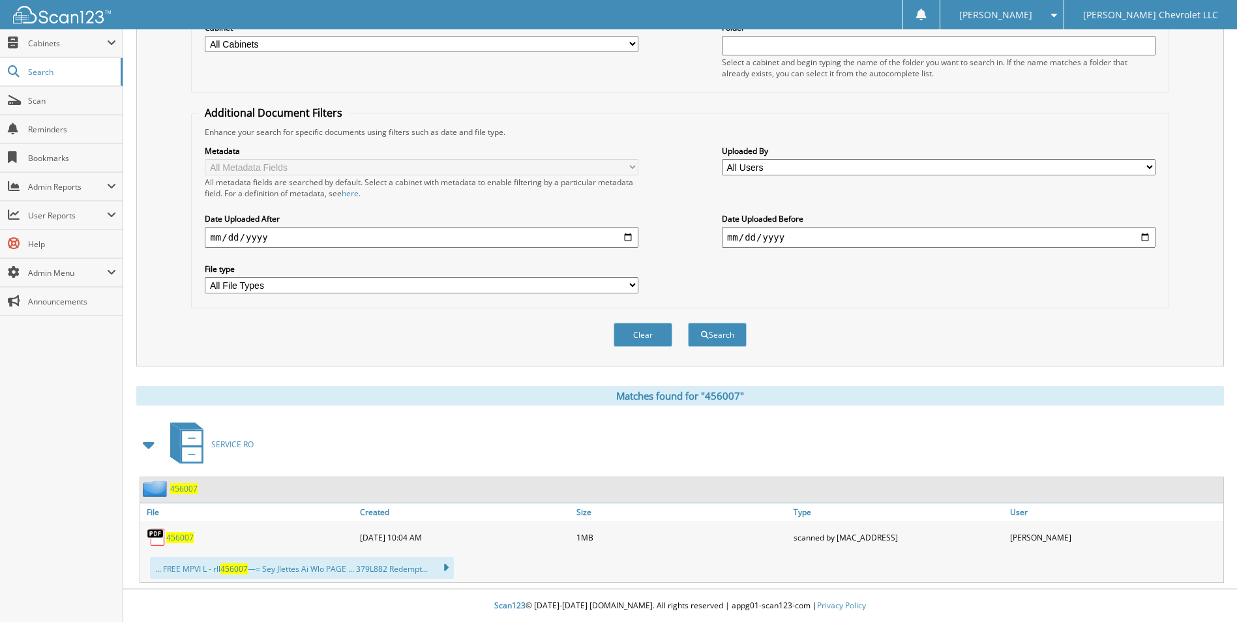
click at [186, 541] on span "456007" at bounding box center [179, 537] width 27 height 11
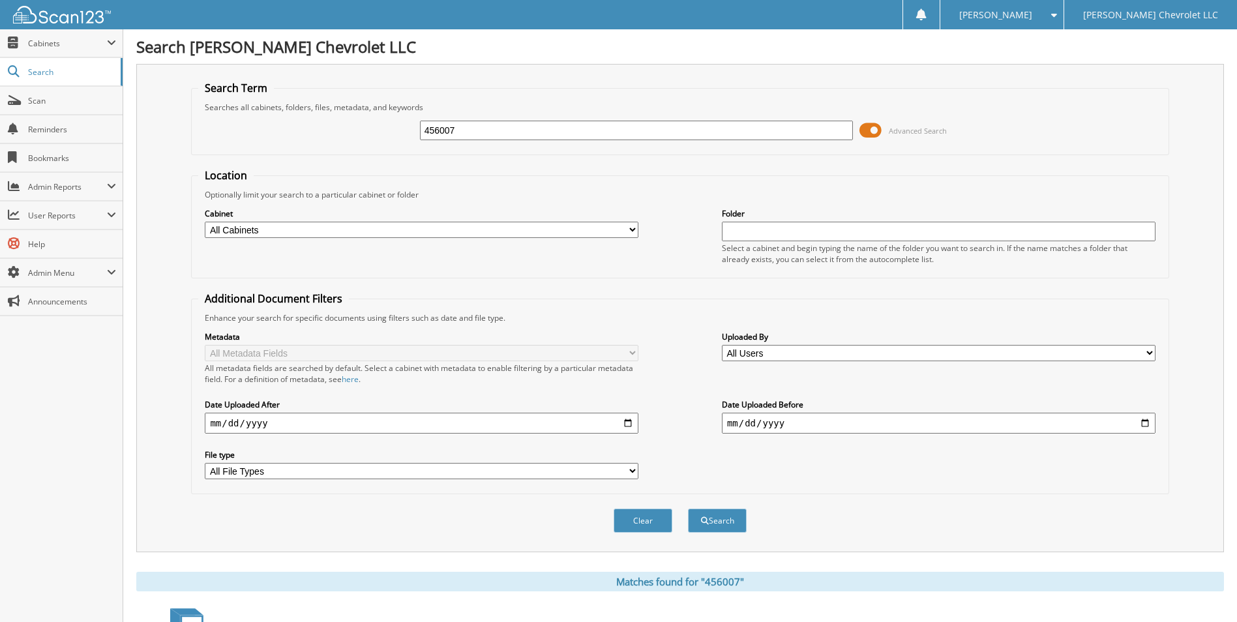
click at [551, 133] on input "456007" at bounding box center [636, 131] width 433 height 20
type input "456034"
click at [688, 508] on button "Search" at bounding box center [717, 520] width 59 height 24
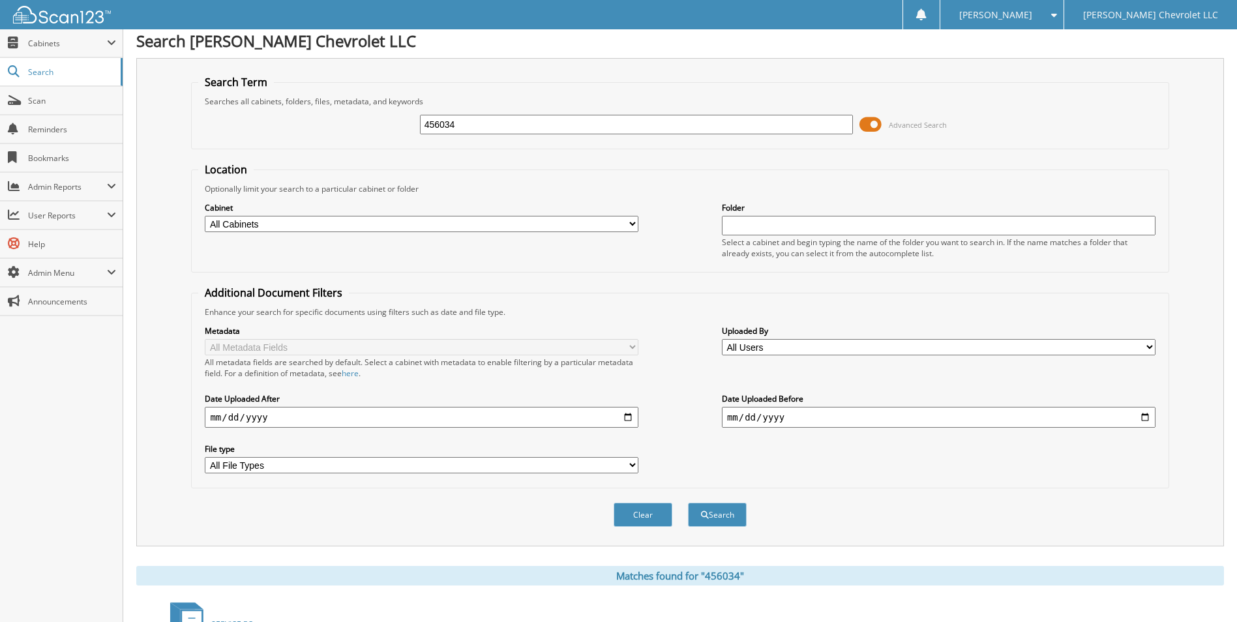
scroll to position [291, 0]
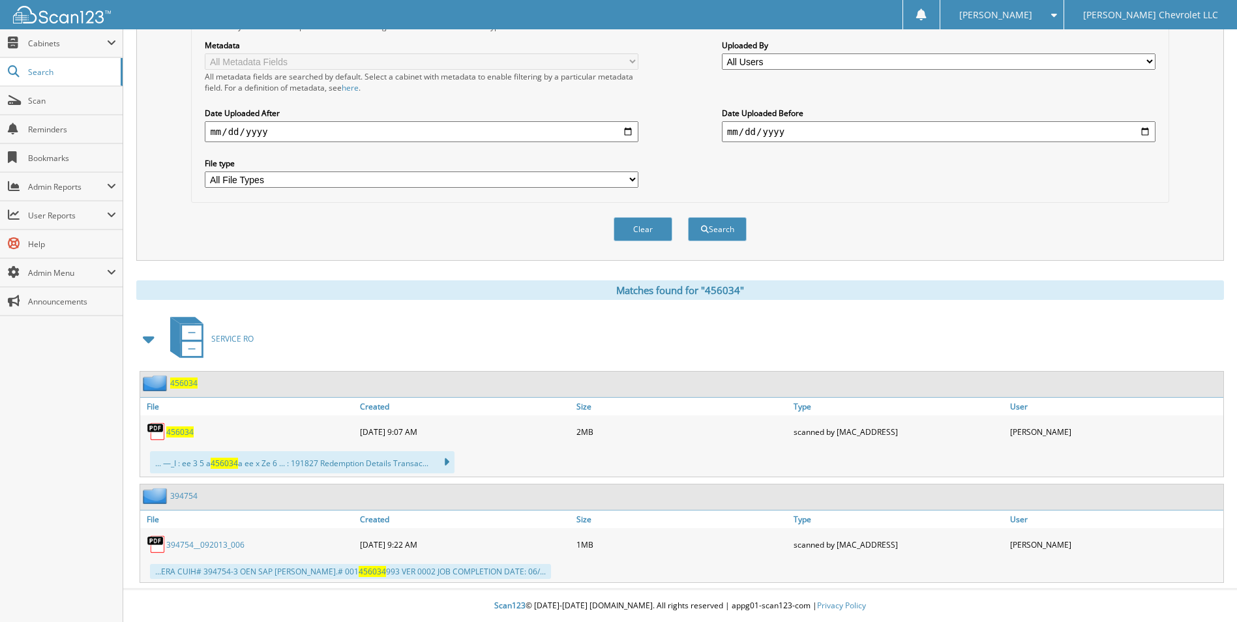
drag, startPoint x: 178, startPoint y: 426, endPoint x: 273, endPoint y: 393, distance: 100.8
click at [178, 426] on span "456034" at bounding box center [179, 431] width 27 height 11
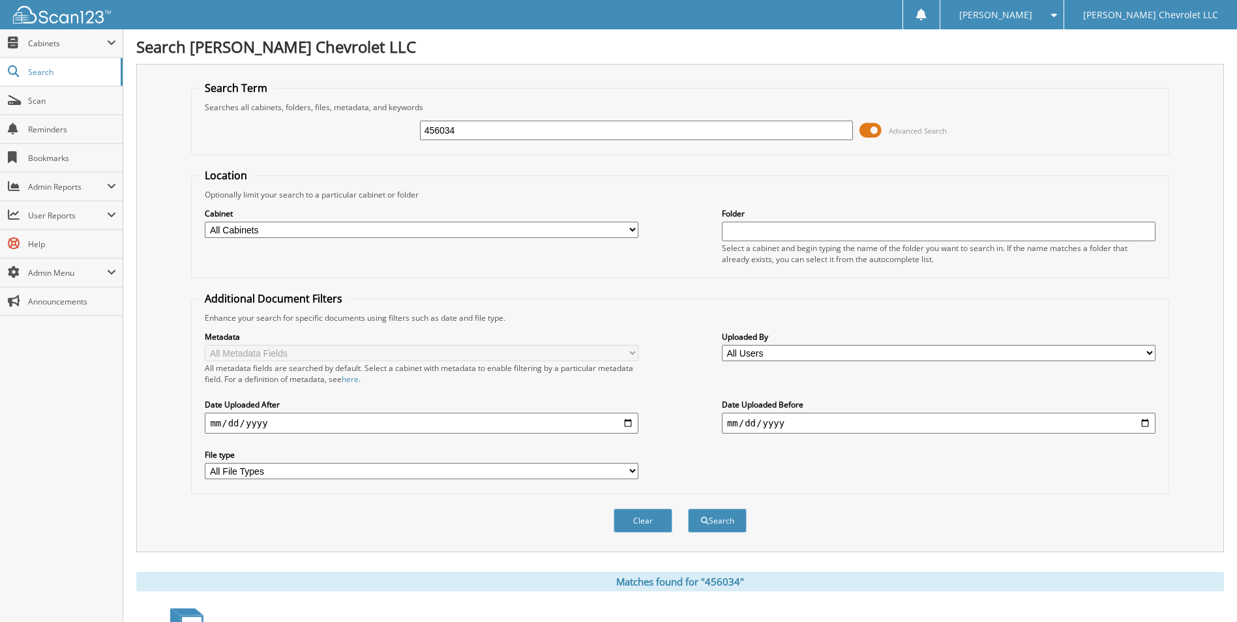
click at [531, 132] on input "456034" at bounding box center [636, 131] width 433 height 20
type input "456048"
click at [688, 508] on button "Search" at bounding box center [717, 520] width 59 height 24
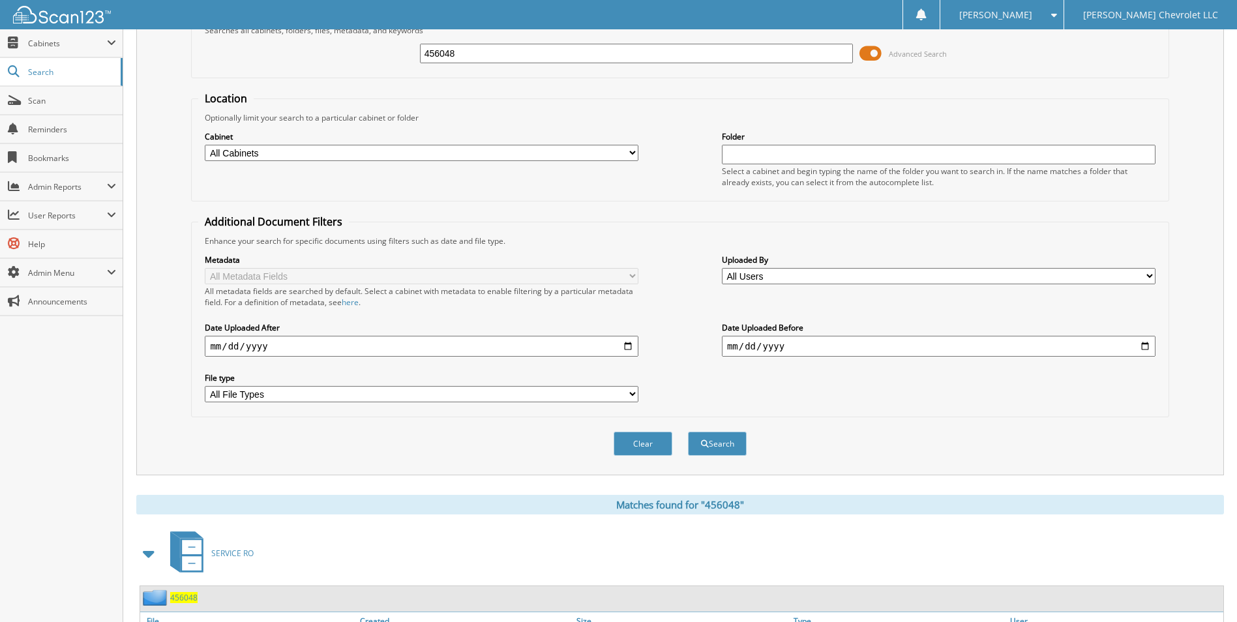
scroll to position [179, 0]
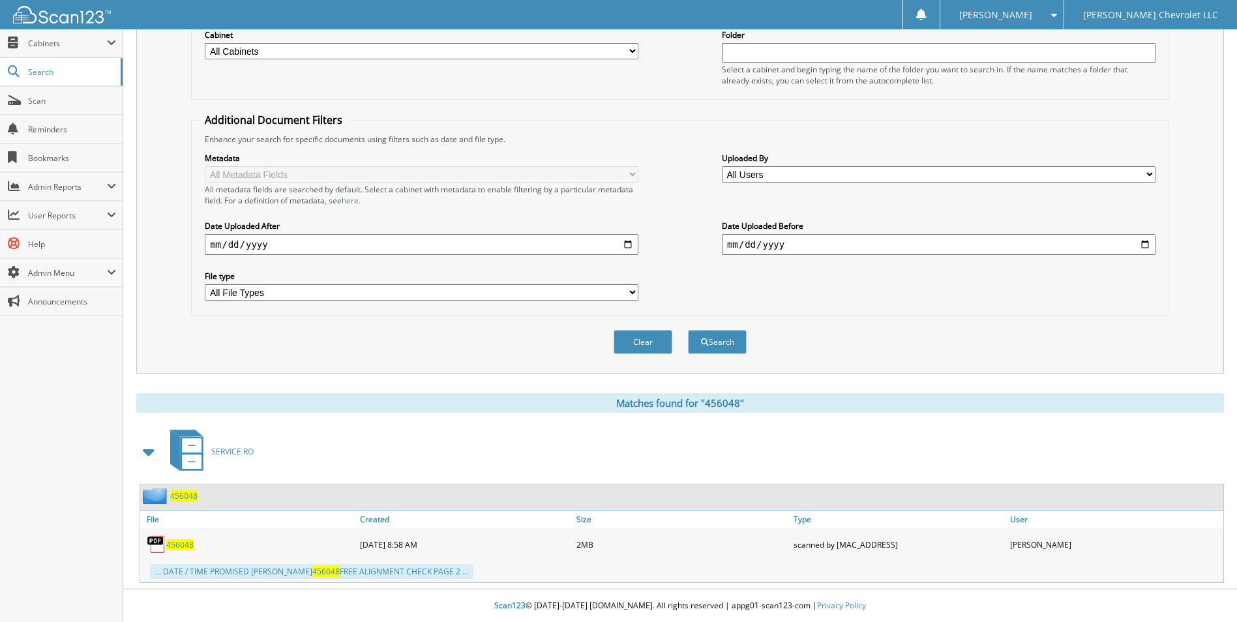
click at [178, 545] on span "456048" at bounding box center [179, 544] width 27 height 11
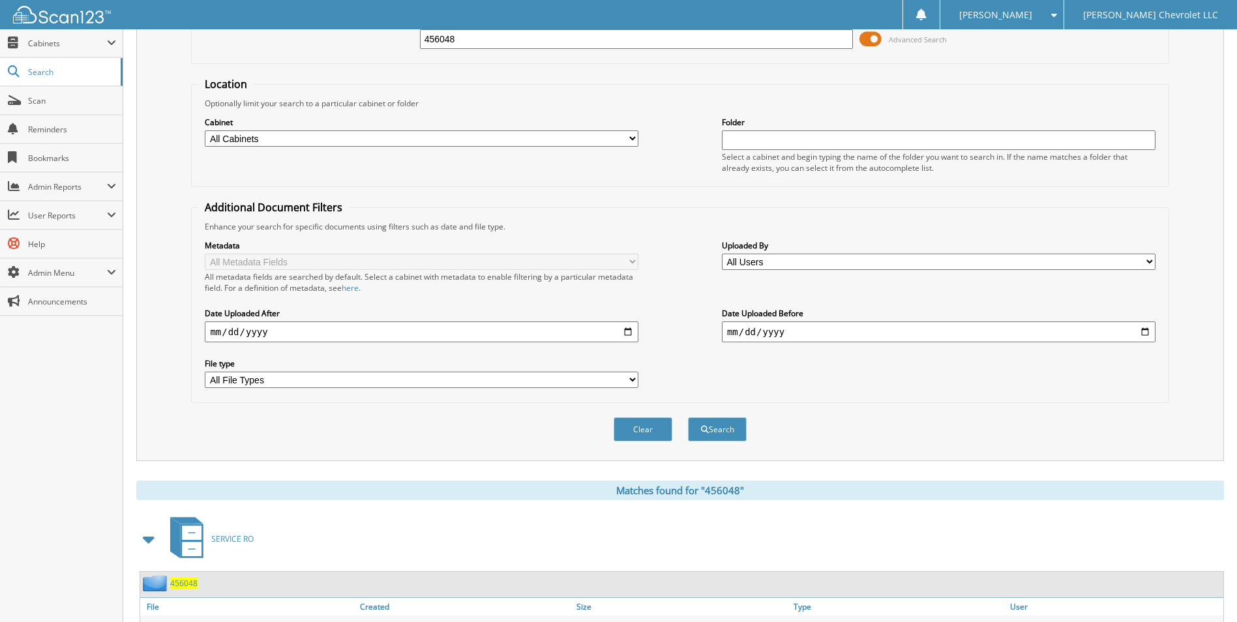
scroll to position [0, 0]
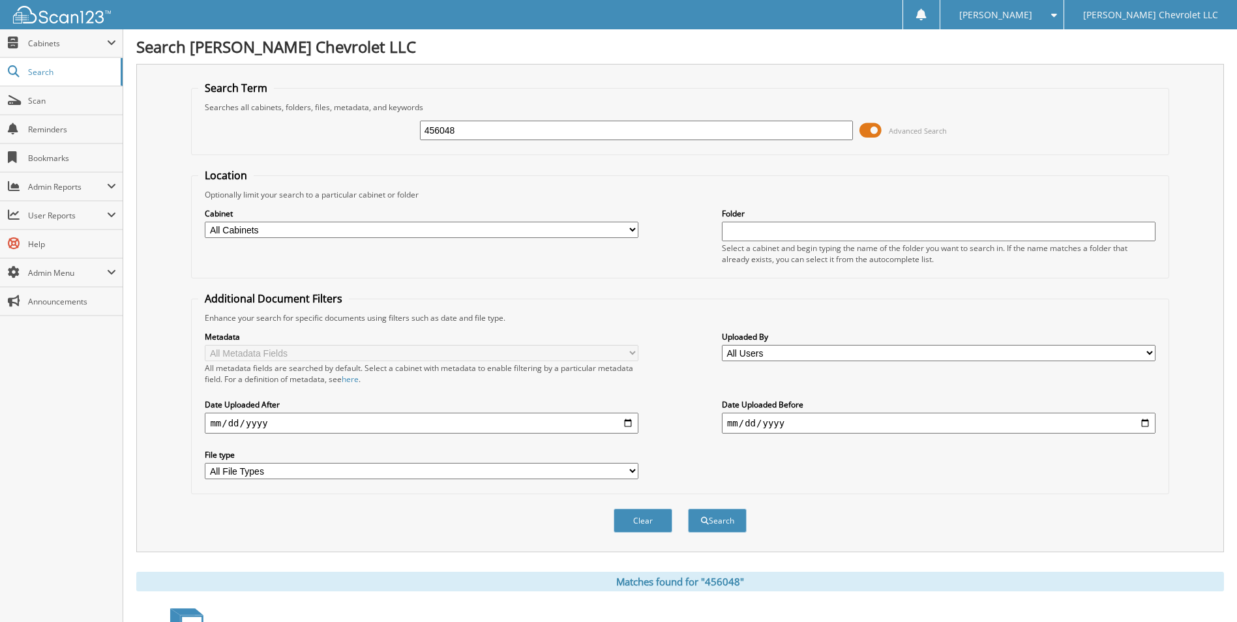
click at [491, 134] on input "456048" at bounding box center [636, 131] width 433 height 20
type input "456058"
click at [688, 508] on button "Search" at bounding box center [717, 520] width 59 height 24
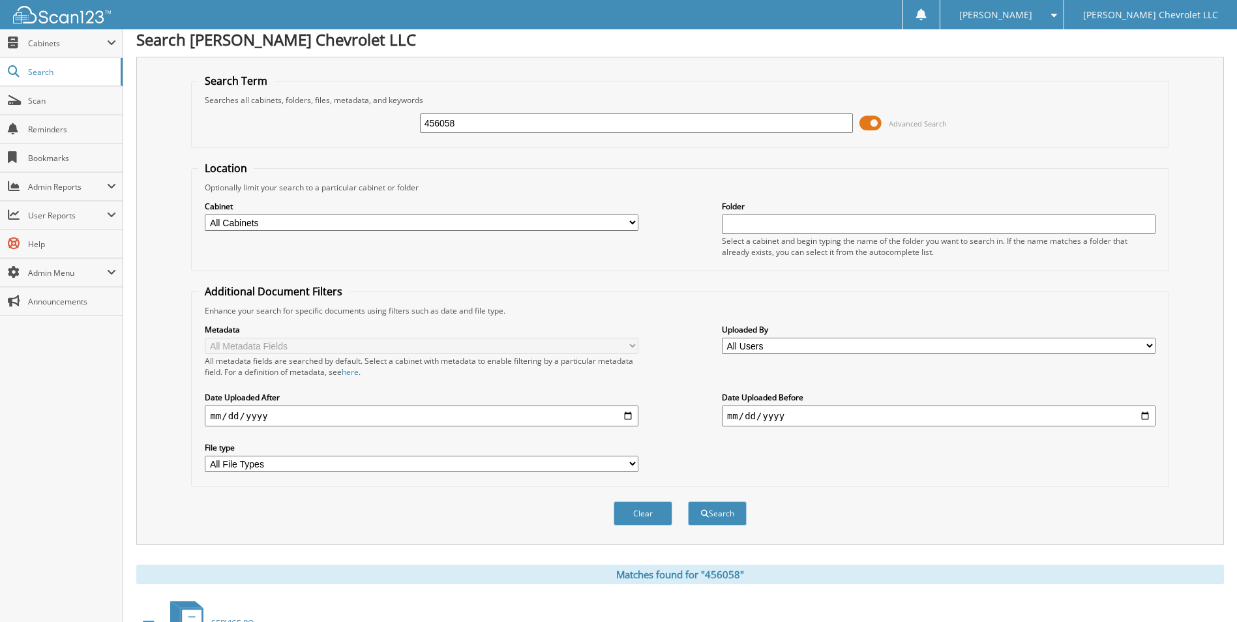
scroll to position [186, 0]
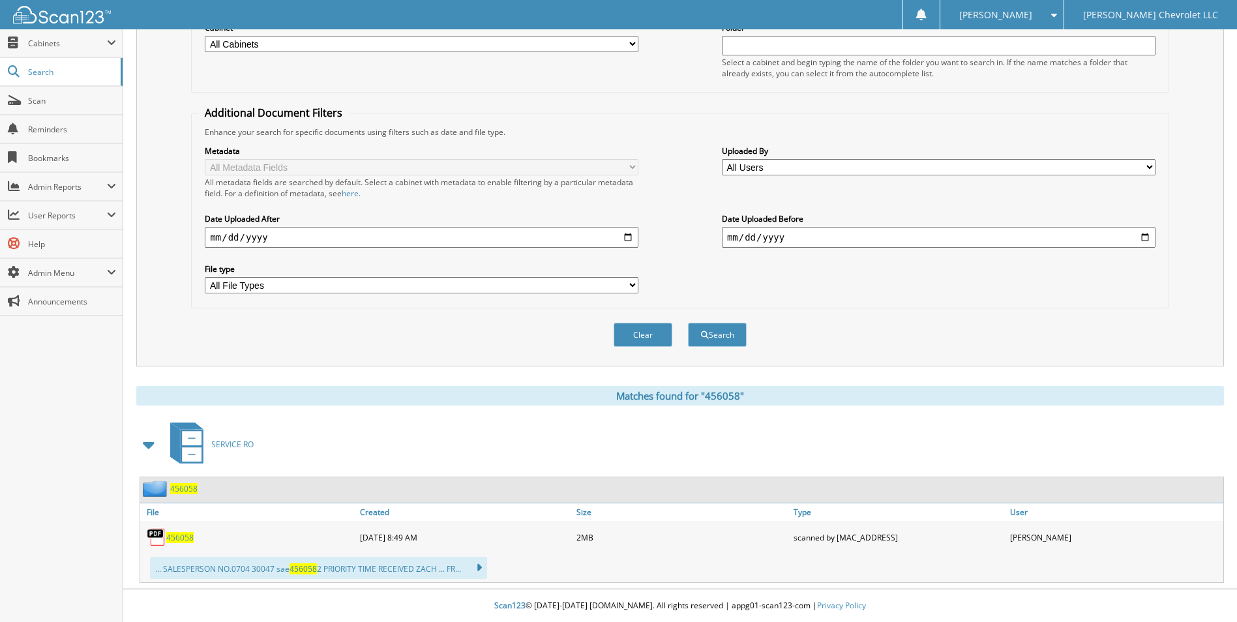
click at [182, 540] on span "456058" at bounding box center [179, 537] width 27 height 11
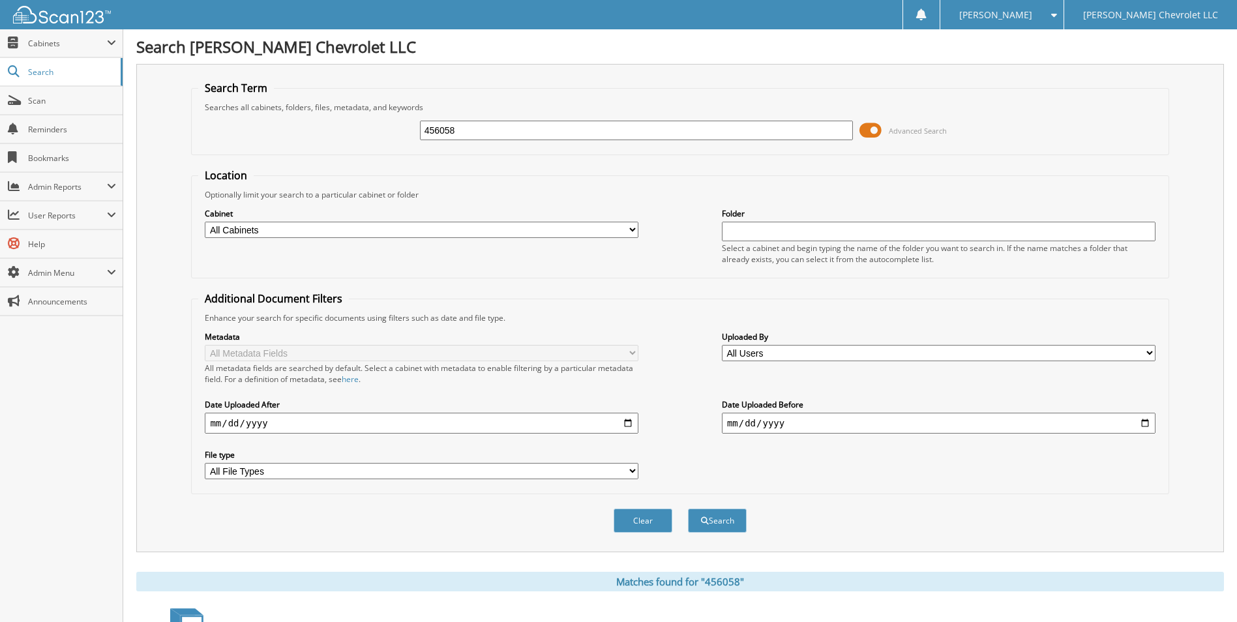
click at [497, 139] on input "456058" at bounding box center [636, 131] width 433 height 20
type input "456061"
click at [688, 508] on button "Search" at bounding box center [717, 520] width 59 height 24
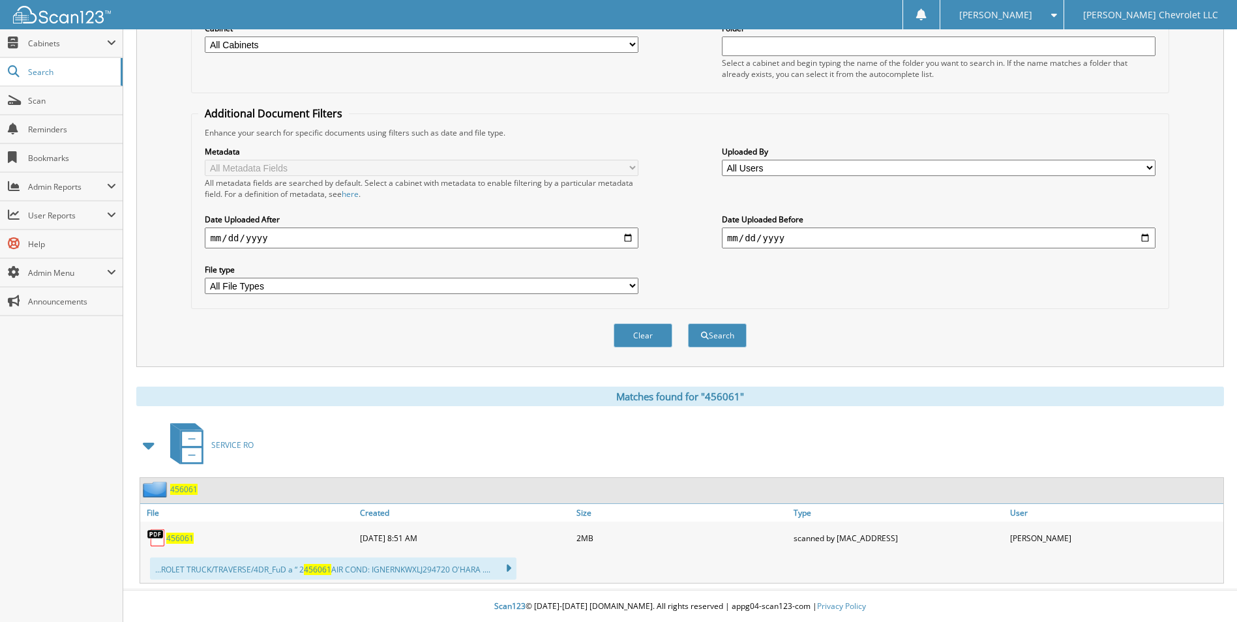
scroll to position [186, 0]
drag, startPoint x: 187, startPoint y: 540, endPoint x: 203, endPoint y: 536, distance: 16.8
click at [187, 540] on span "456061" at bounding box center [179, 537] width 27 height 11
